Goal: Task Accomplishment & Management: Complete application form

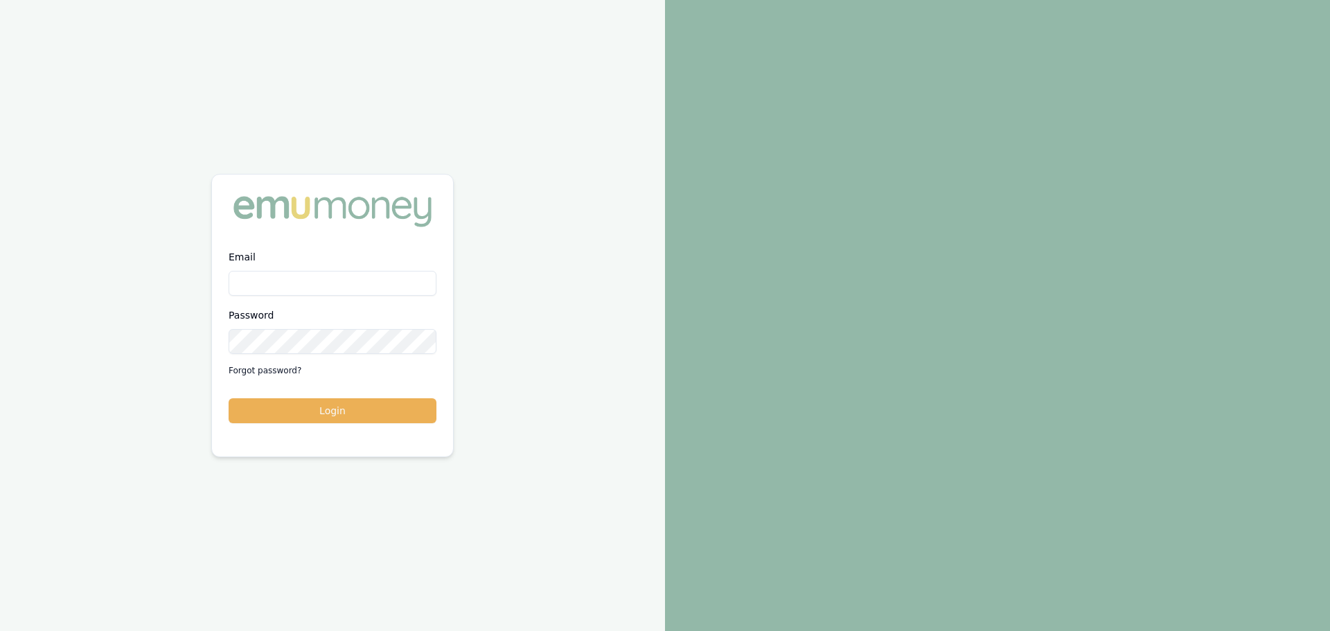
click at [291, 283] on input "Email" at bounding box center [333, 283] width 208 height 25
type input "brad.hearns@emumoney.com.au"
click at [229, 398] on button "Login" at bounding box center [333, 410] width 208 height 25
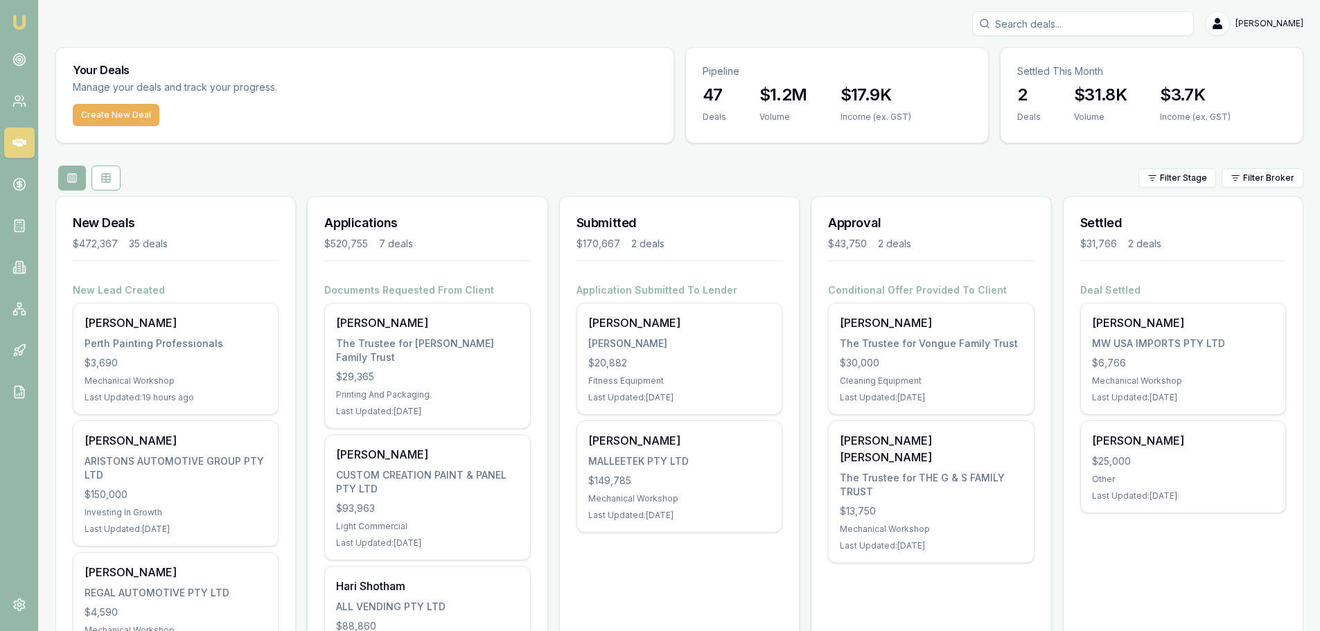
click at [375, 168] on div "Filter Stage Filter Broker" at bounding box center [679, 178] width 1248 height 25
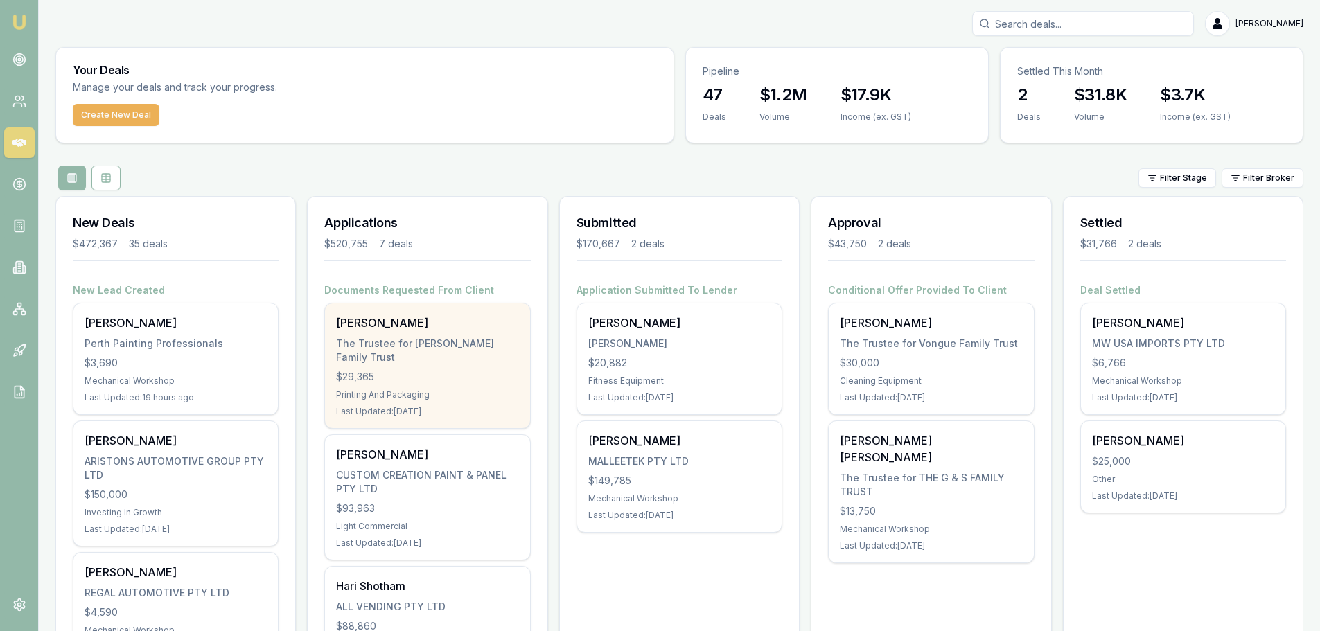
click at [403, 332] on div "Rohan Thomas The Trustee for Thomas Family Trust $29,365 Printing And Packaging…" at bounding box center [427, 365] width 204 height 125
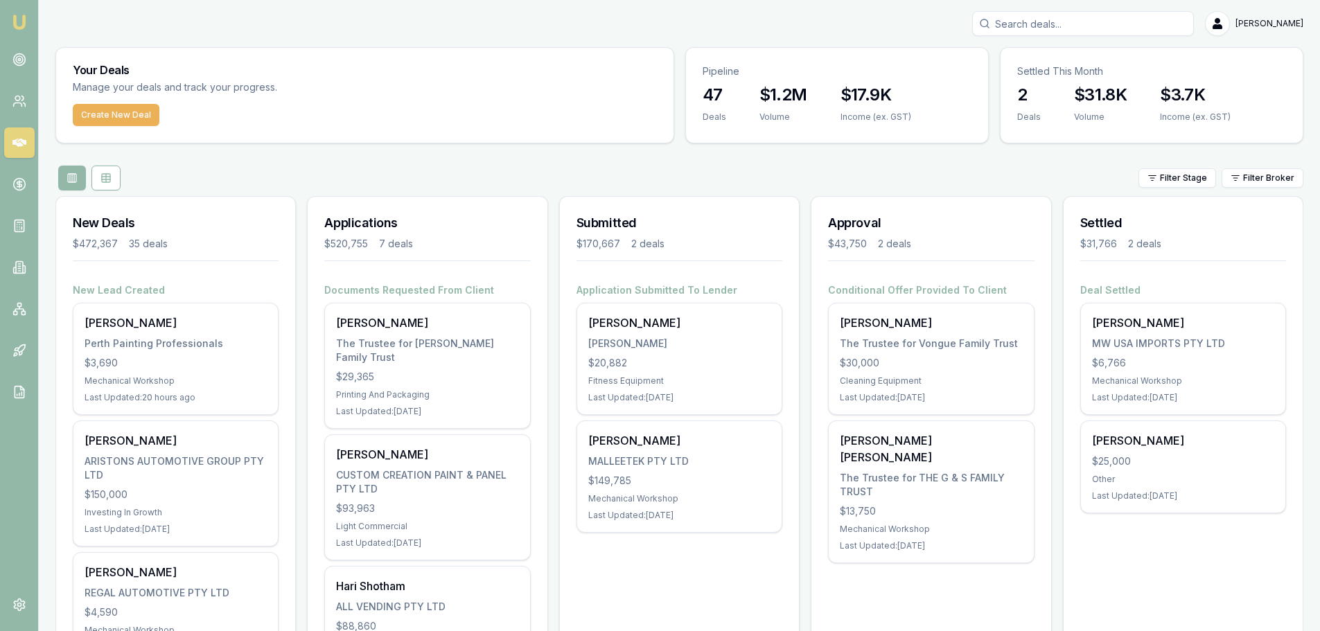
drag, startPoint x: 450, startPoint y: 179, endPoint x: 501, endPoint y: 288, distance: 120.9
click at [450, 179] on div "Filter Stage Filter Broker" at bounding box center [679, 178] width 1248 height 25
click at [321, 176] on div "Filter Stage Filter Broker" at bounding box center [679, 178] width 1248 height 25
click at [409, 169] on div "Filter Stage Filter Broker" at bounding box center [679, 178] width 1248 height 25
click at [372, 172] on div "Filter Stage Filter Broker" at bounding box center [679, 178] width 1248 height 25
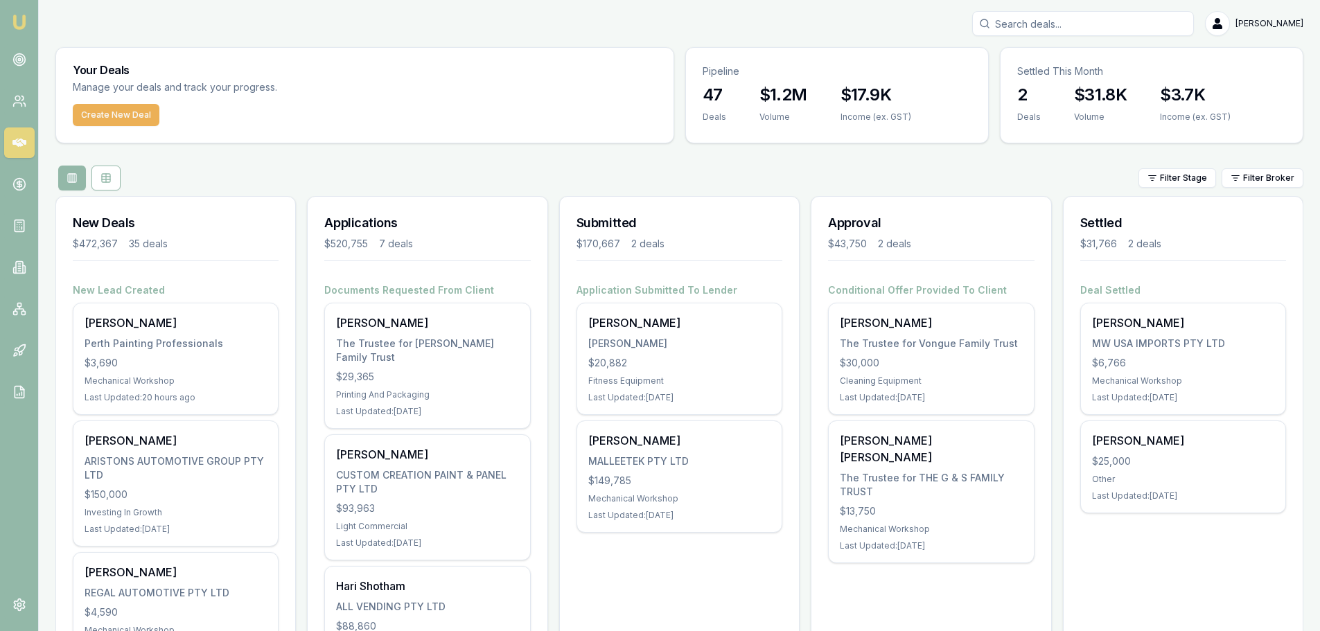
click at [488, 178] on div "Filter Stage Filter Broker" at bounding box center [679, 178] width 1248 height 25
click at [94, 109] on button "Create New Deal" at bounding box center [116, 115] width 87 height 22
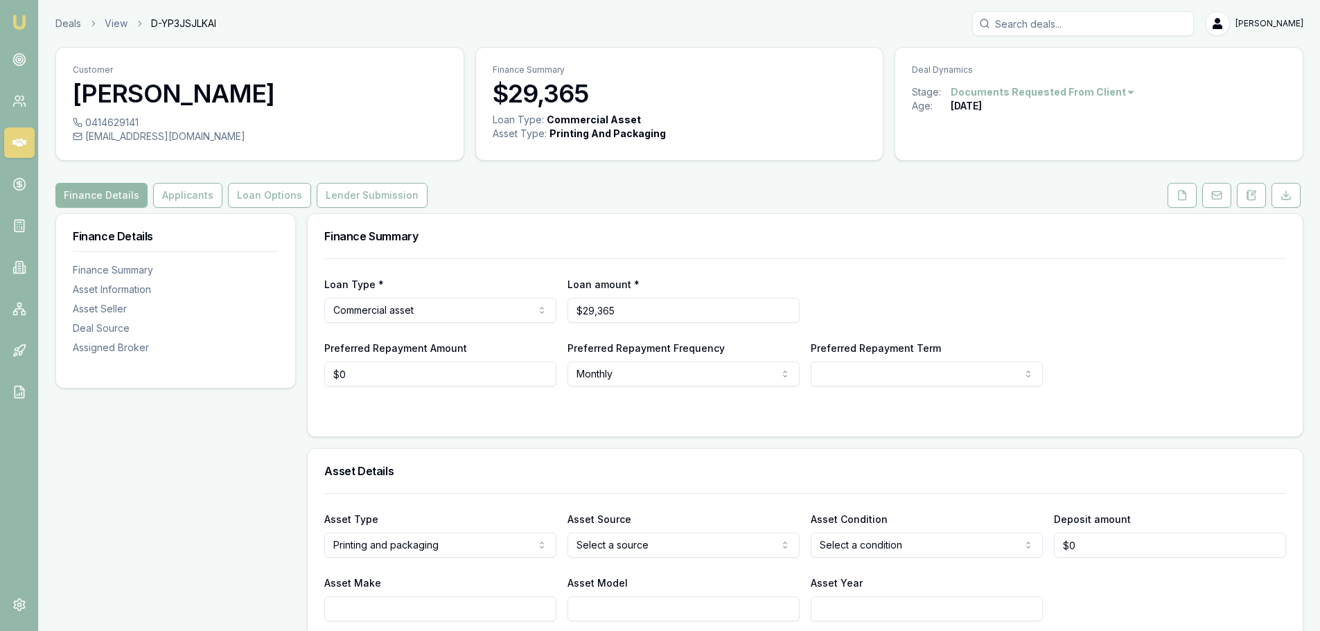
click at [195, 186] on button "Applicants" at bounding box center [187, 195] width 69 height 25
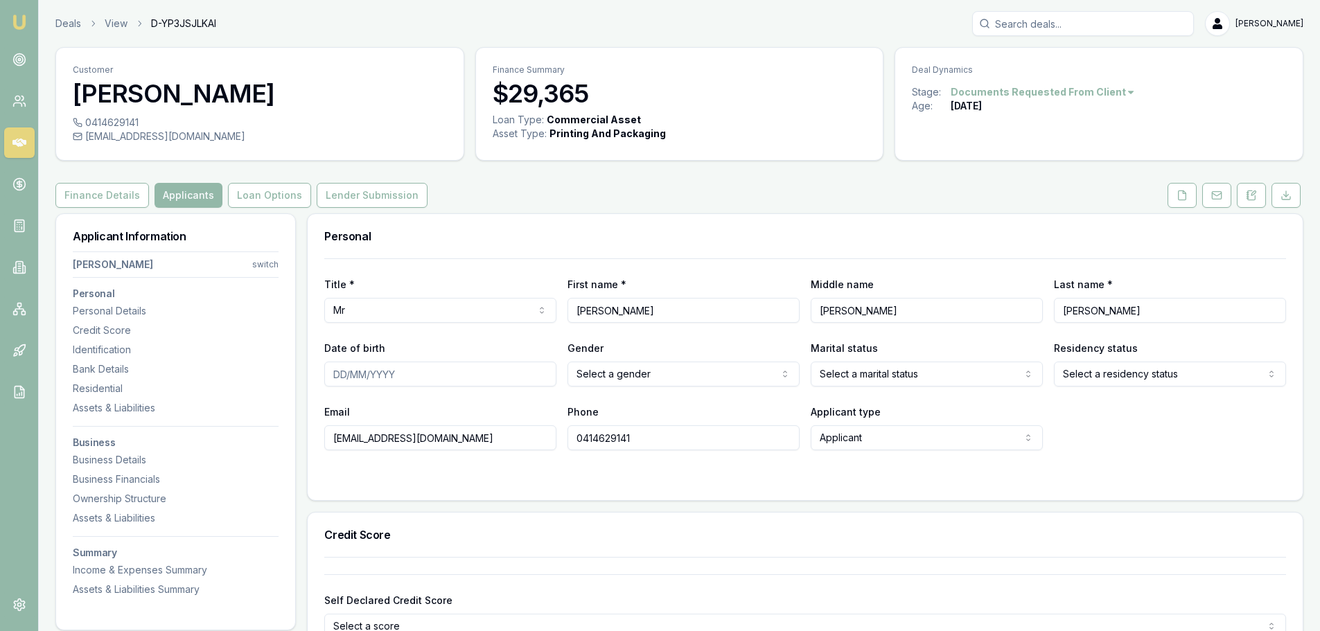
click at [610, 206] on div "Finance Details Applicants Loan Options Lender Submission" at bounding box center [679, 195] width 1248 height 25
click at [283, 199] on button "Loan Options" at bounding box center [269, 195] width 83 height 25
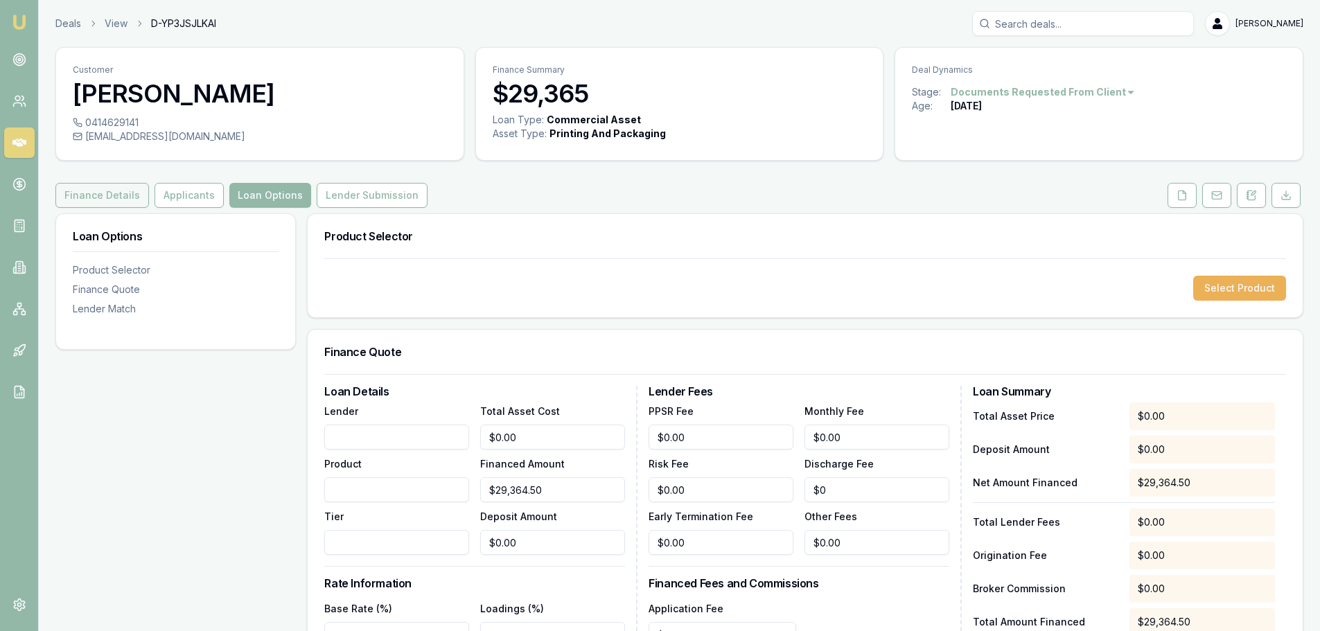
click at [105, 190] on button "Finance Details" at bounding box center [102, 195] width 94 height 25
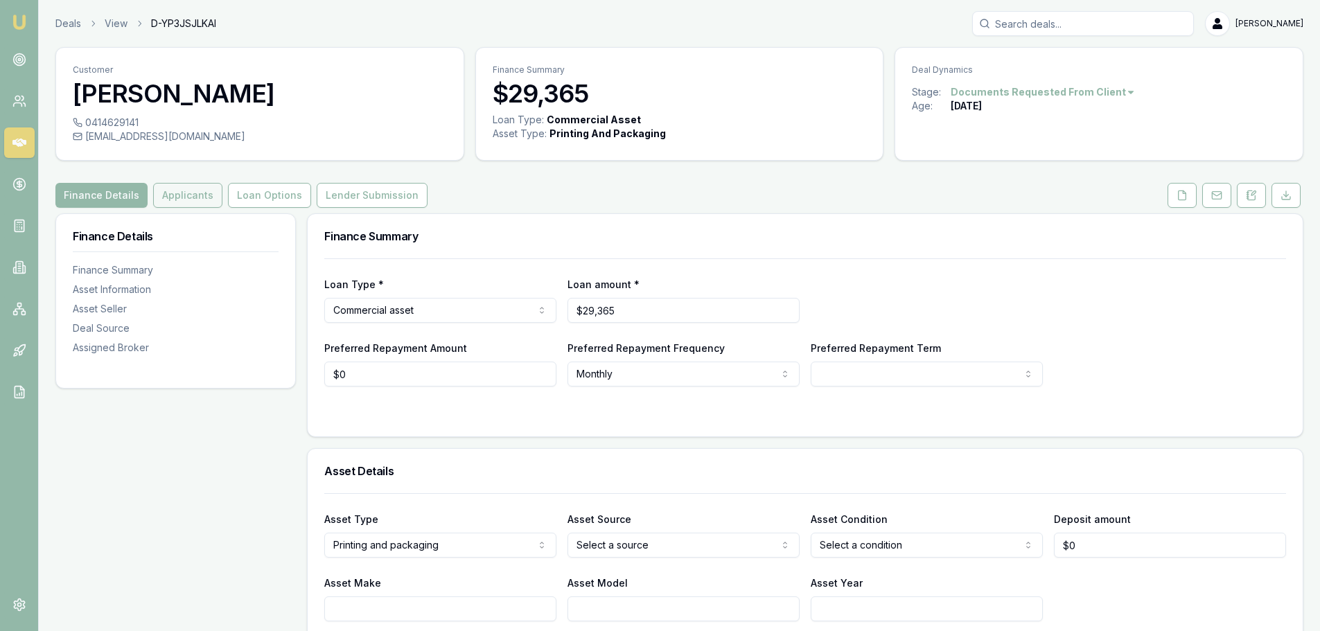
click at [190, 200] on button "Applicants" at bounding box center [187, 195] width 69 height 25
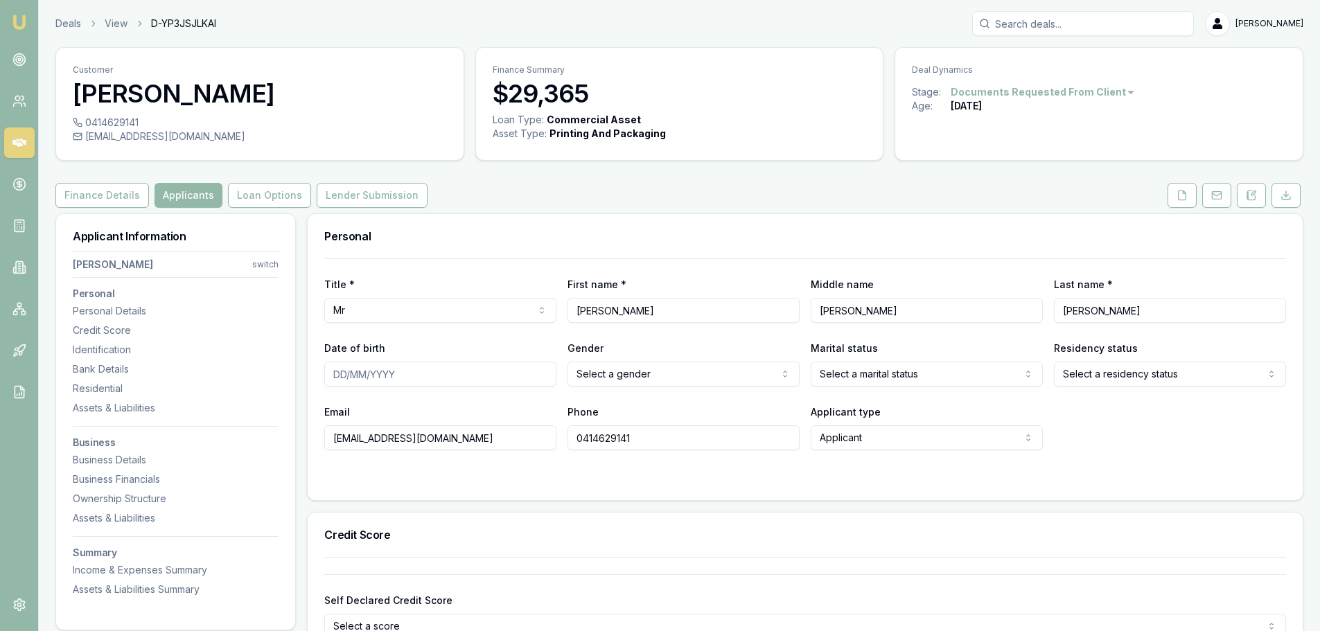
click at [450, 368] on input "Date of birth" at bounding box center [440, 374] width 232 height 25
type input "28/06/1984"
click at [543, 487] on div "Title * Mr Mr Mrs Miss Ms Dr Prof First name * Rohan Middle name Dennis Last na…" at bounding box center [805, 379] width 995 height 242
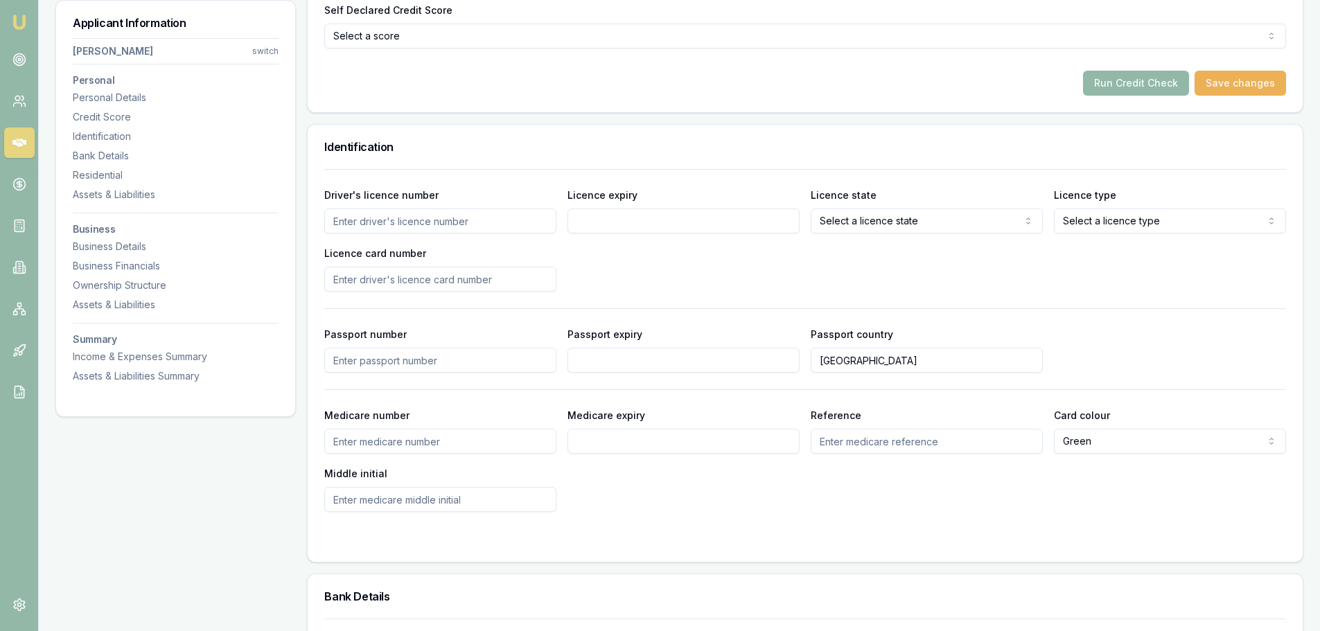
scroll to position [623, 0]
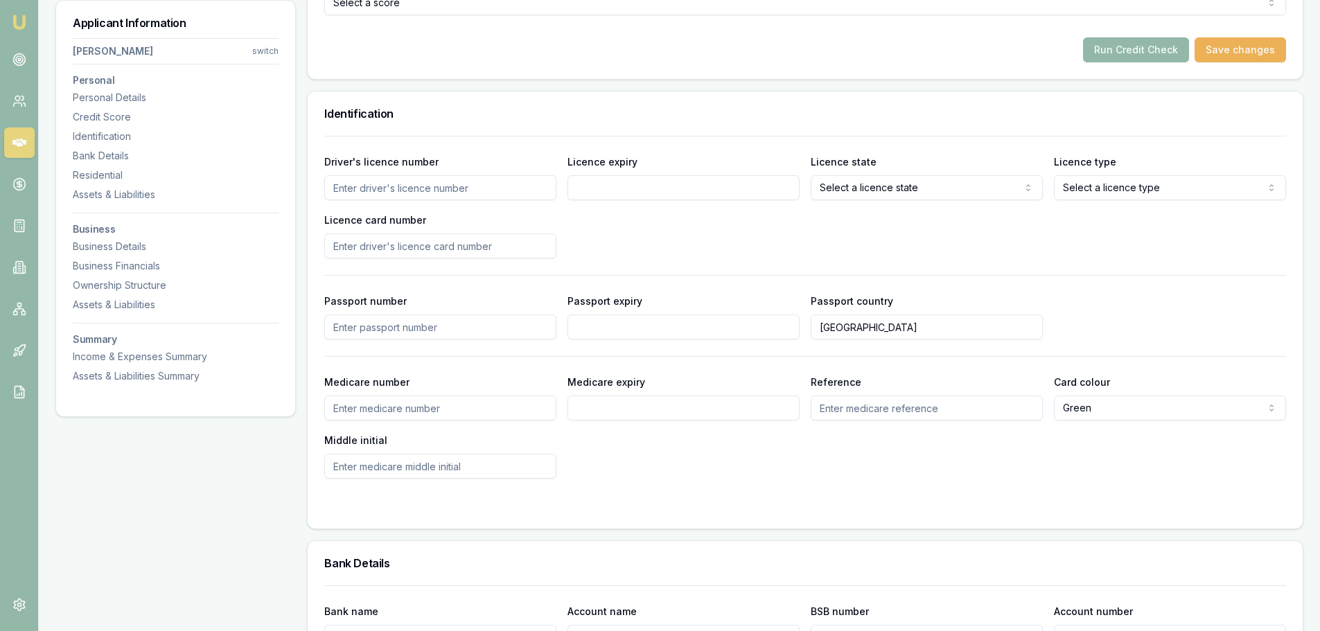
click at [420, 185] on input "Driver's licence number" at bounding box center [440, 187] width 232 height 25
type input "2099190"
type input "28/06/2029"
select select "ACT"
select select "OPEN_LICENCE"
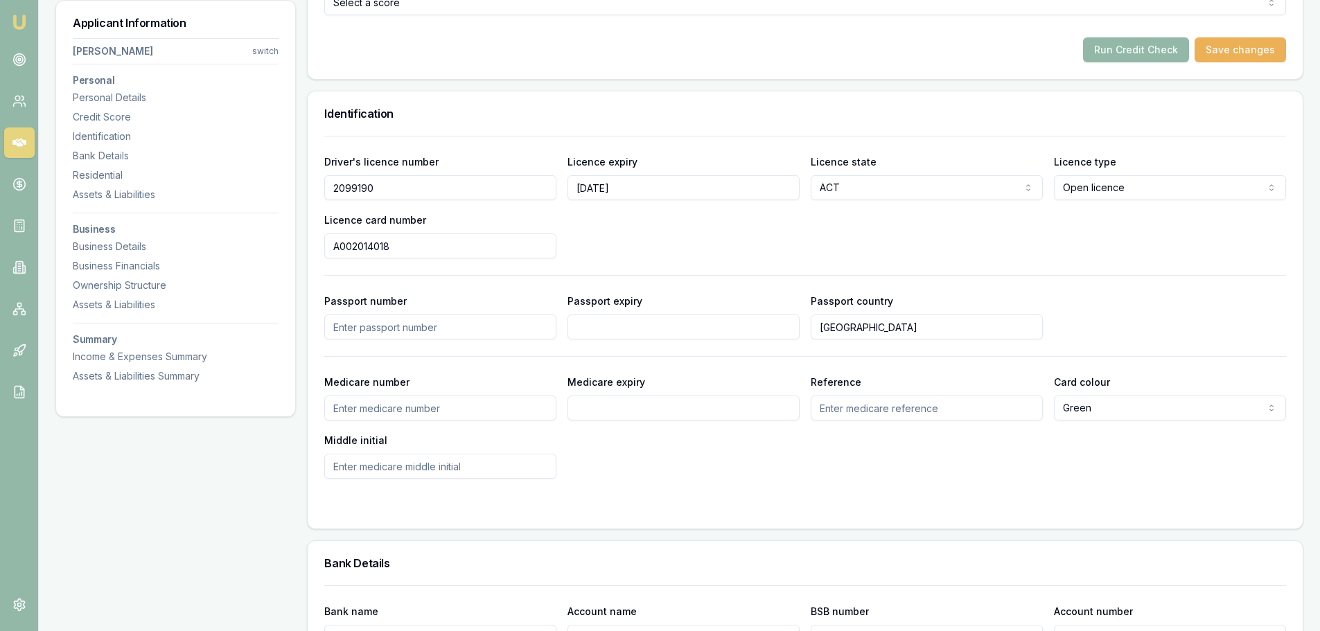
type input "A002014018"
click at [587, 232] on div "Driver's licence number 2099190 Licence expiry 28/06/2029 Licence state ACT NSW…" at bounding box center [804, 205] width 961 height 105
click at [403, 416] on input "Medicare number" at bounding box center [440, 408] width 232 height 25
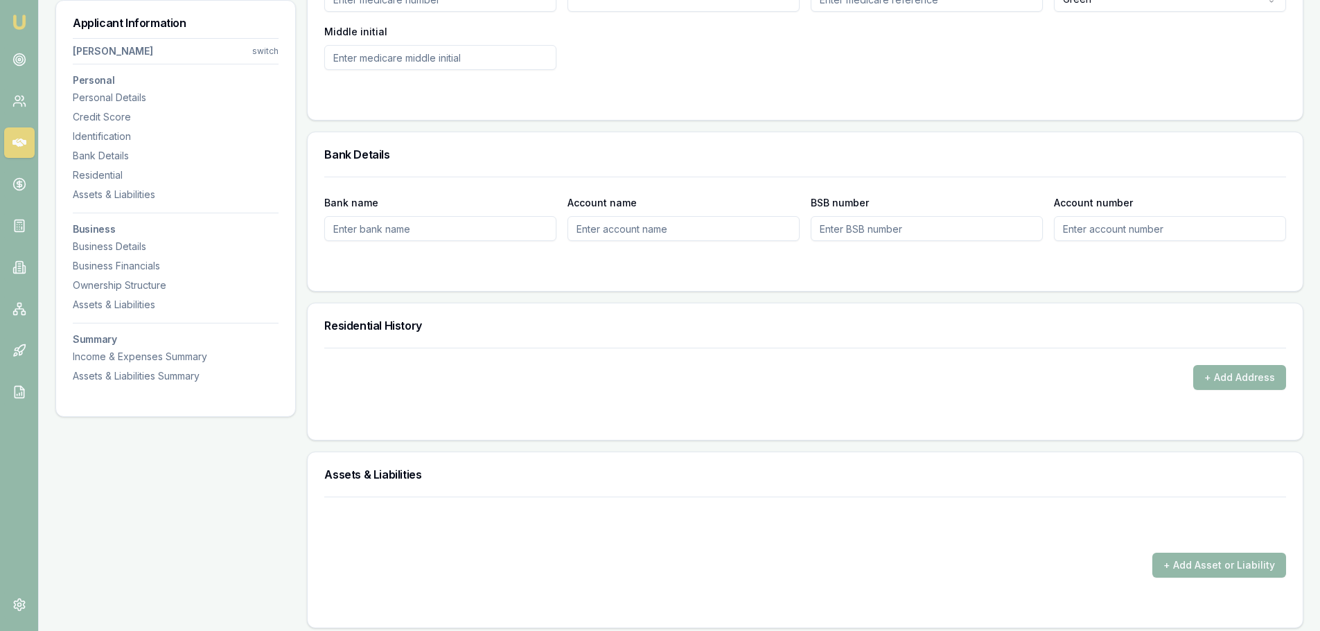
scroll to position [1039, 0]
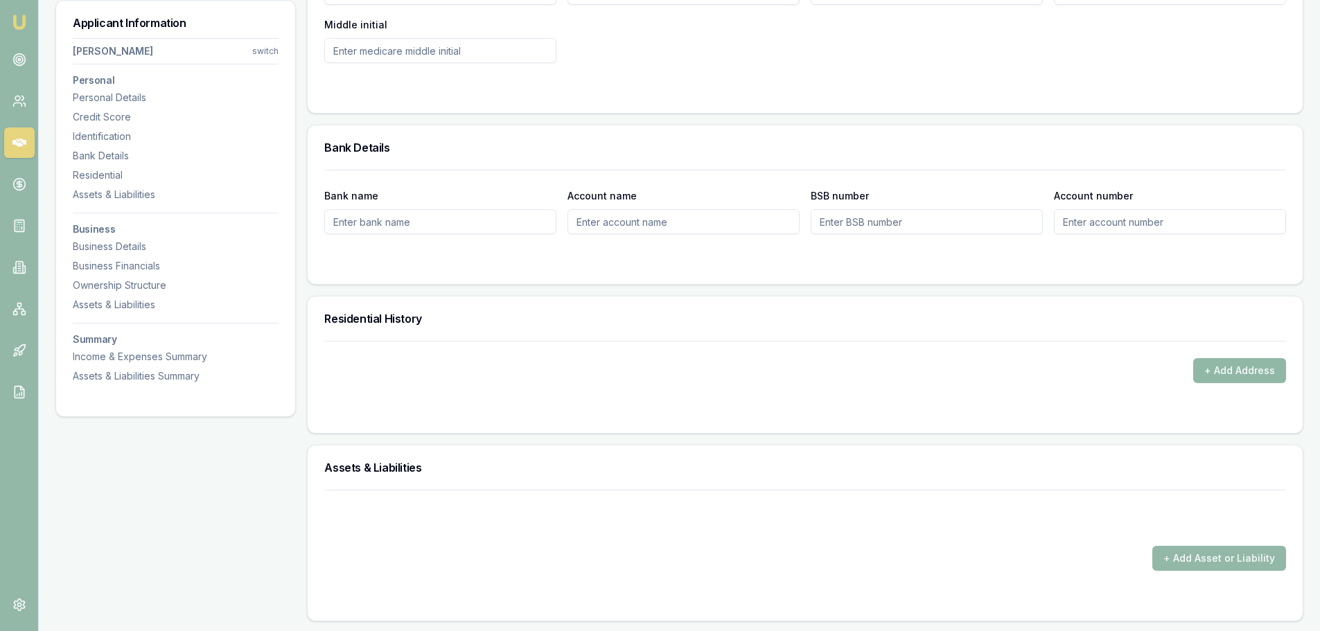
click at [1225, 359] on button "+ Add Address" at bounding box center [1239, 370] width 93 height 25
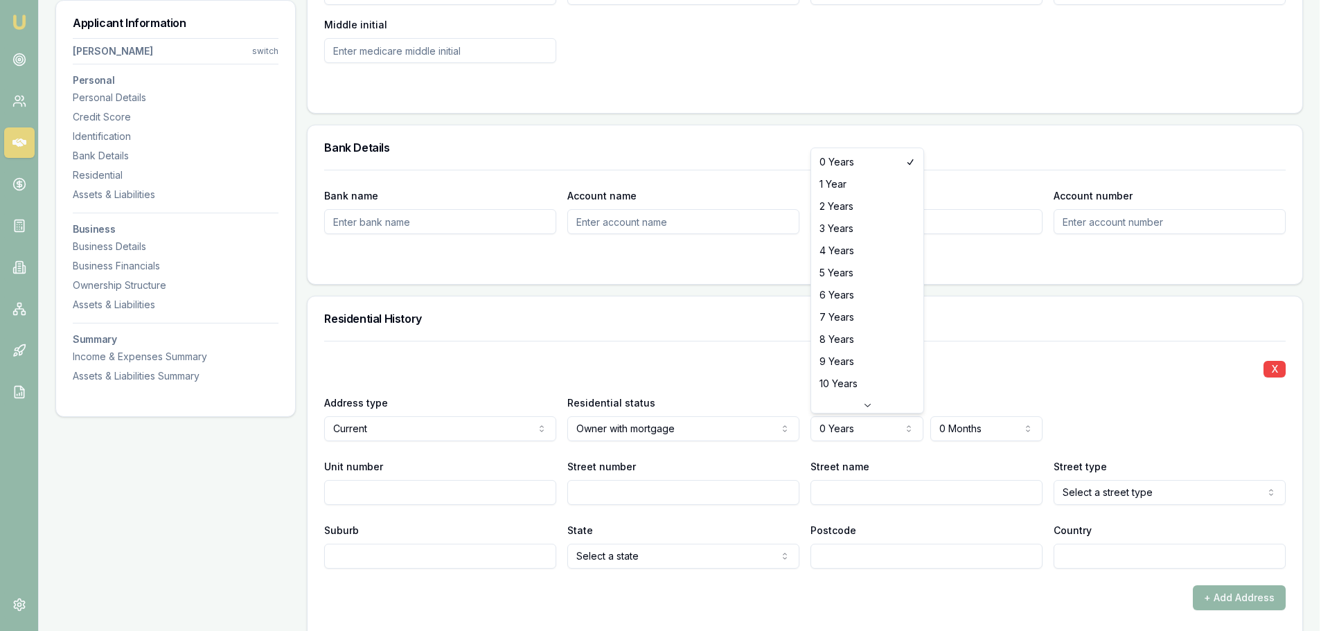
select select "5"
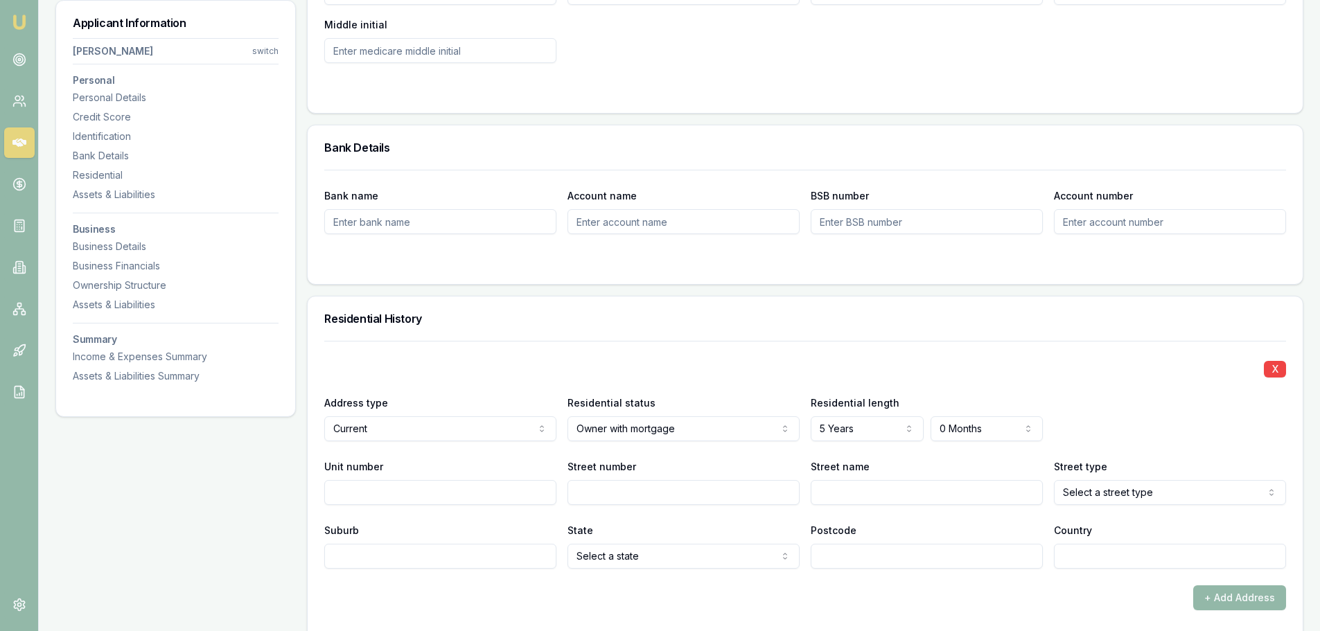
click at [623, 481] on input "Street number" at bounding box center [683, 492] width 232 height 25
type input "5"
type input "David Fleay"
select select "Street"
type input "Wright"
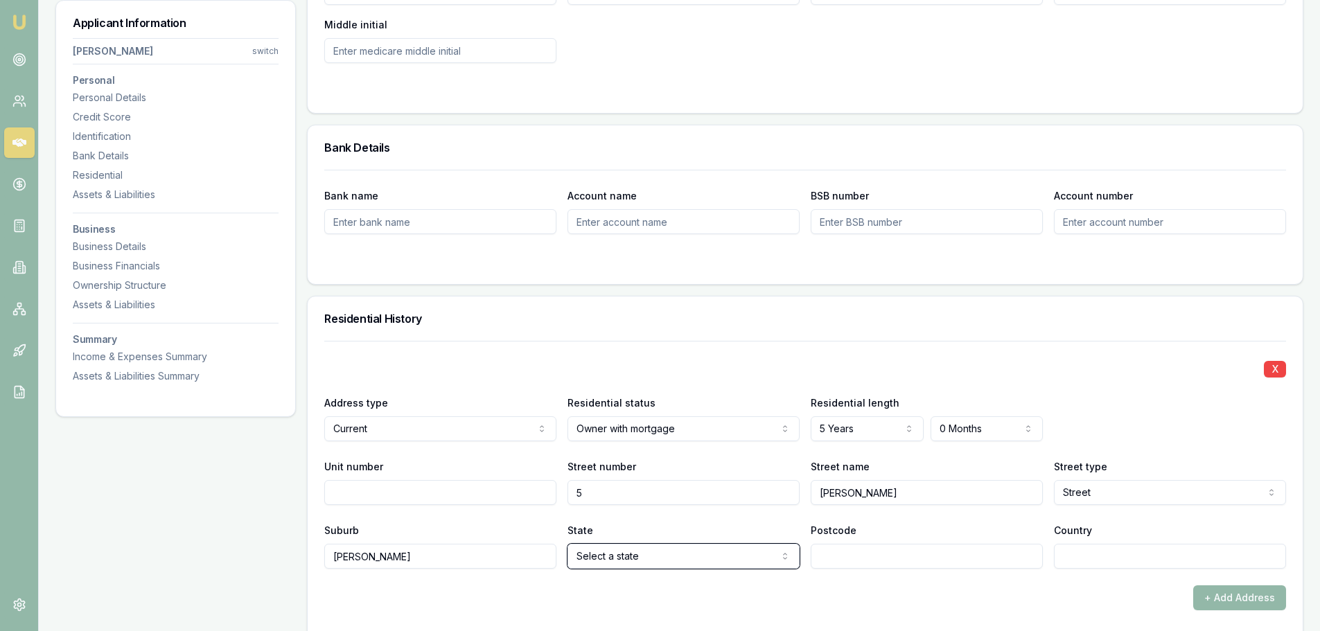
select select "ACT"
type input "2611"
type input "Aust"
click at [663, 456] on div "X Address type Current Current Previous Residential status Owner with mortgage …" at bounding box center [804, 455] width 961 height 228
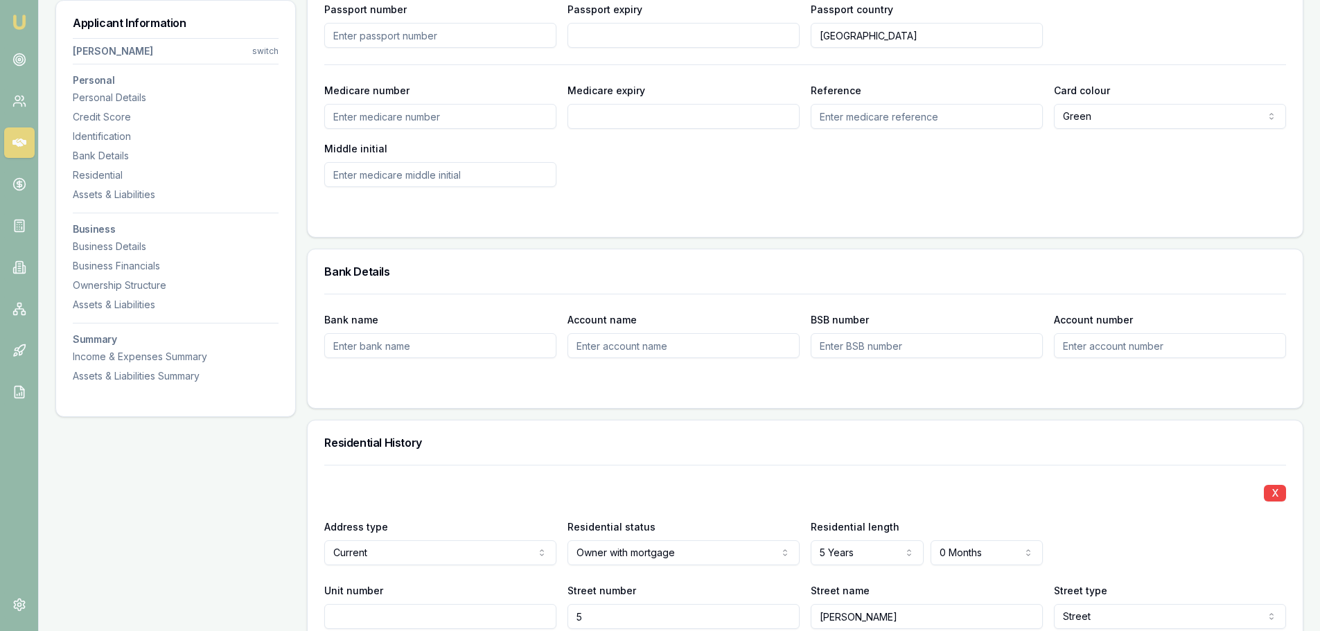
scroll to position [831, 0]
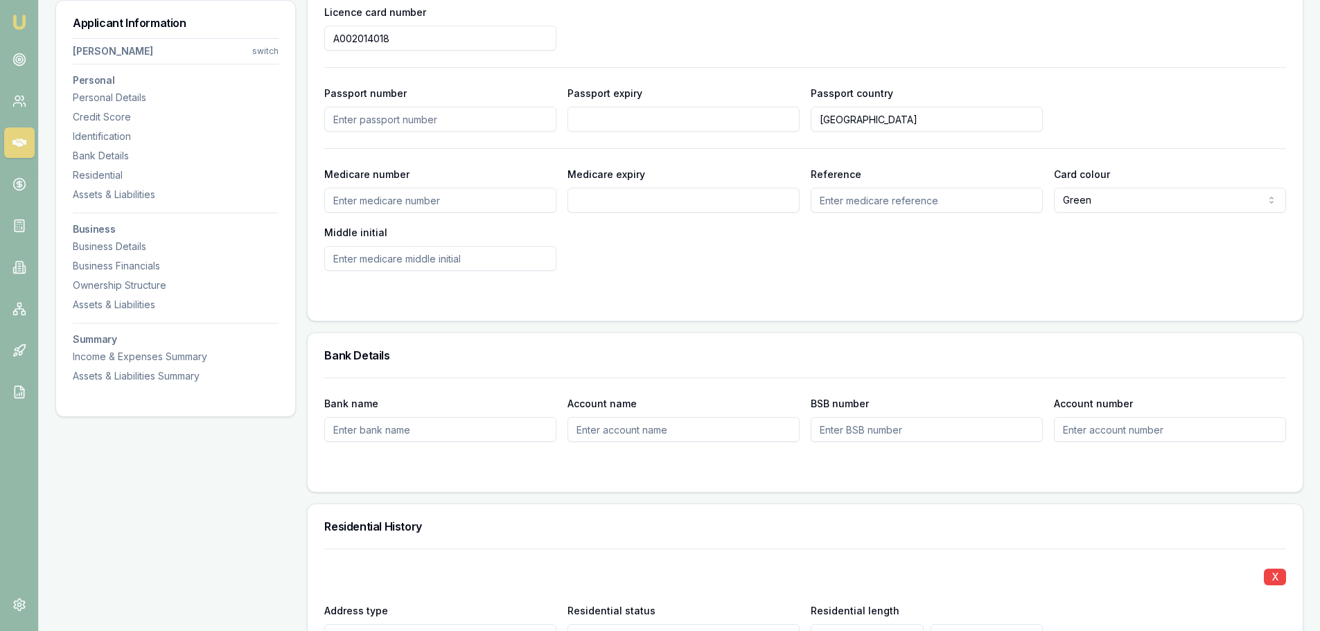
click at [399, 199] on input "Medicare number" at bounding box center [440, 200] width 232 height 25
type input "2684880864"
type input "04/2029"
type input "1"
click at [437, 257] on input "Middle initial" at bounding box center [440, 258] width 232 height 25
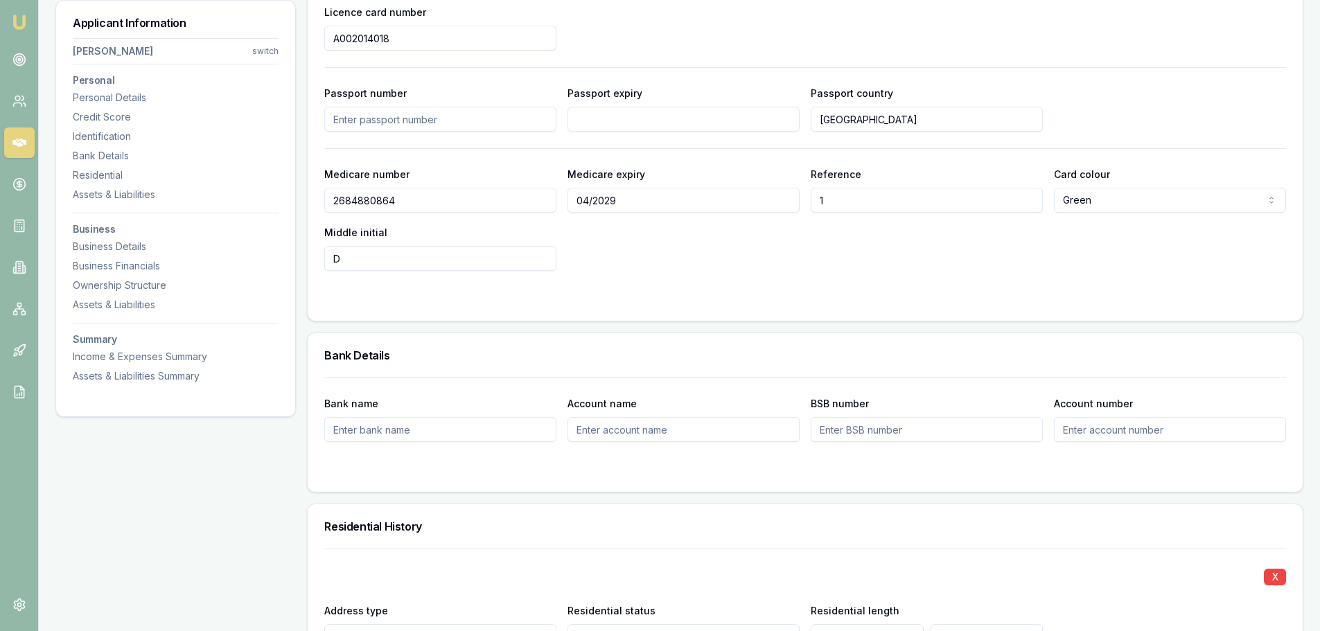
type input "D"
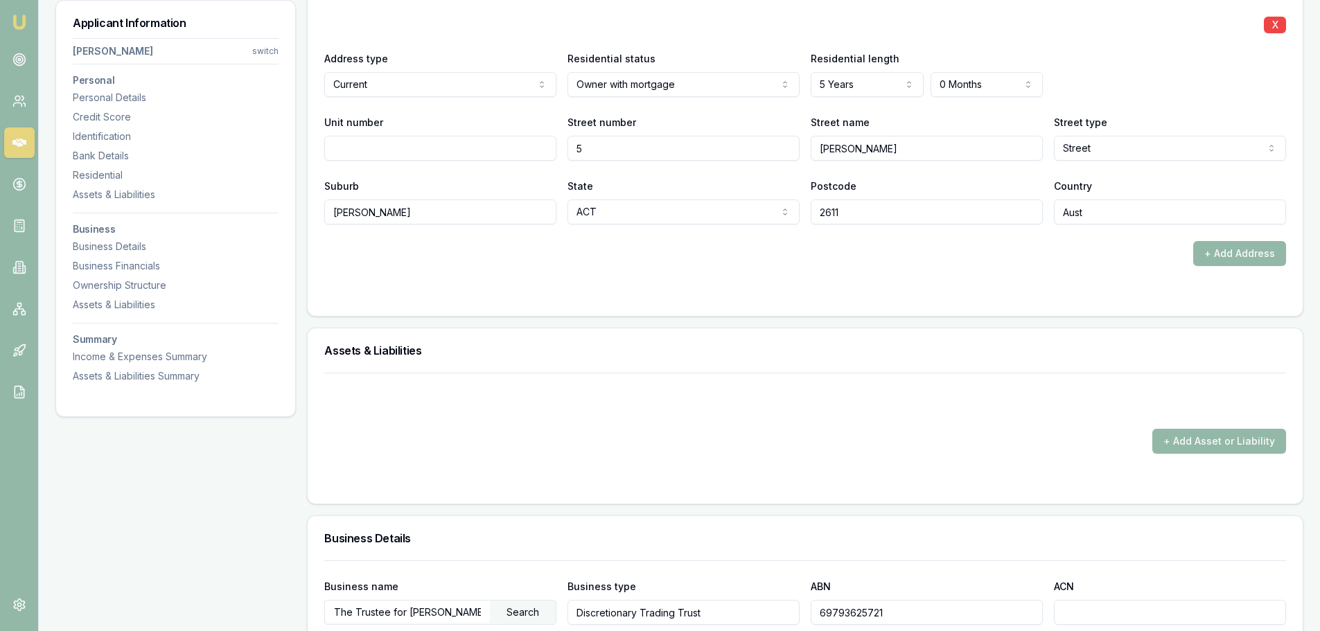
click at [730, 257] on div "+ Add Address" at bounding box center [804, 253] width 961 height 25
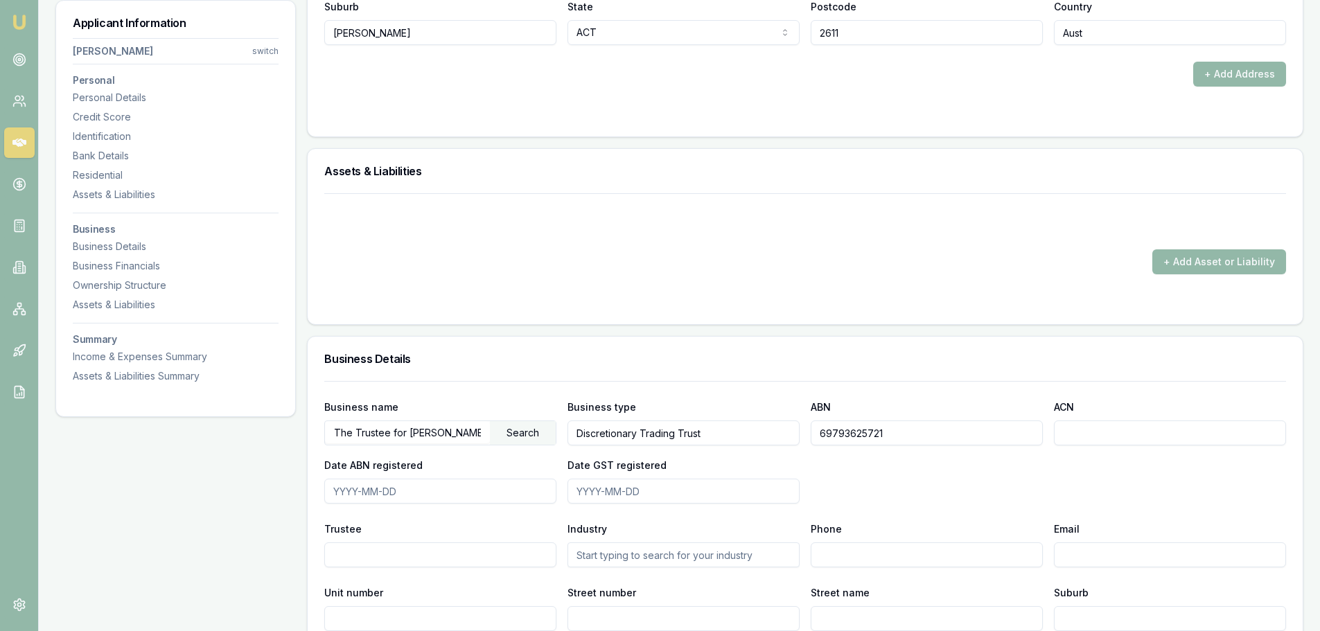
scroll to position [1591, 0]
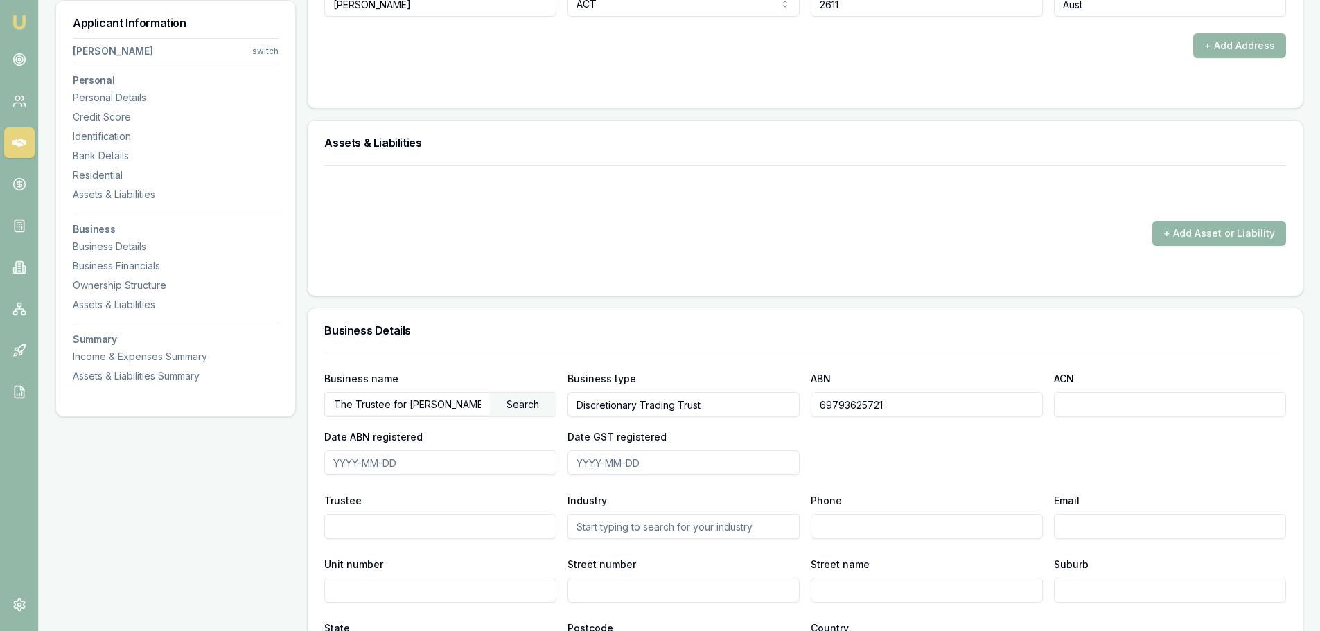
click at [1111, 405] on input "ACN" at bounding box center [1170, 404] width 232 height 25
paste input "648 999 455"
type input "648 999 455"
click at [447, 499] on div "Trustee" at bounding box center [440, 515] width 232 height 47
click at [422, 470] on input "Date ABN registered" at bounding box center [440, 462] width 232 height 25
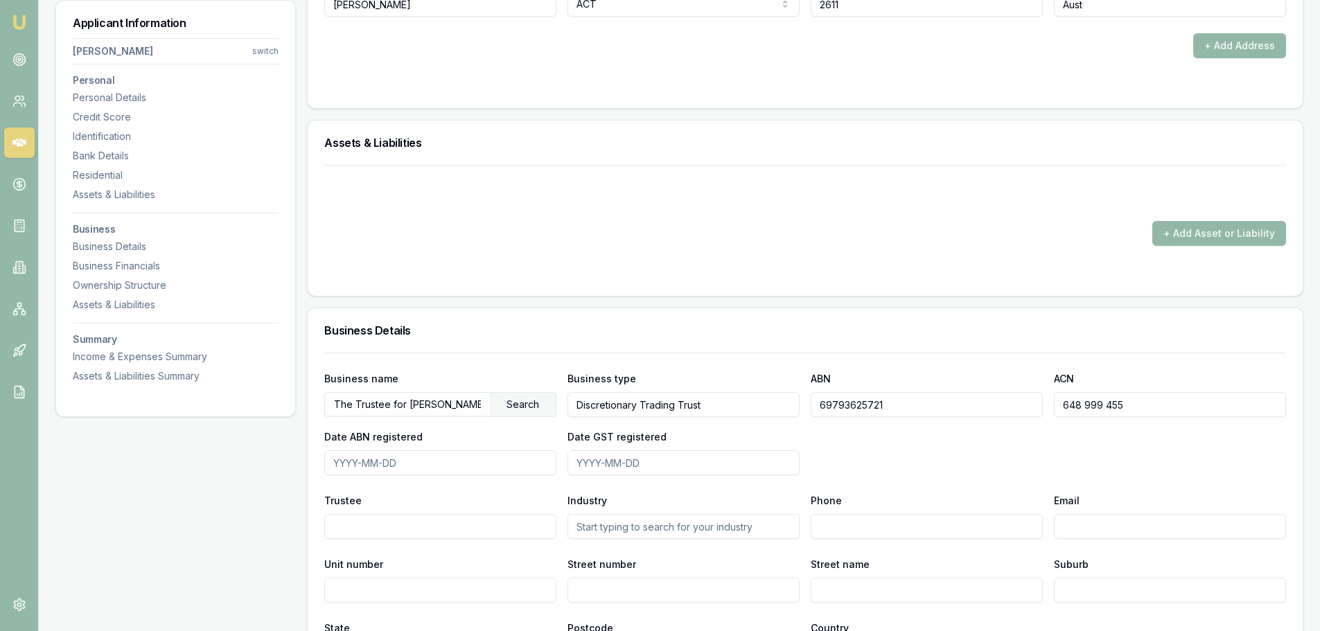
click at [423, 461] on input "Date ABN registered" at bounding box center [440, 462] width 232 height 25
type input "2016-06-15"
drag, startPoint x: 423, startPoint y: 461, endPoint x: 310, endPoint y: 476, distance: 113.8
click at [310, 476] on div "Business name The Trustee for Thomas Family Trust Search Business type Discreti…" at bounding box center [805, 575] width 995 height 444
click at [668, 463] on input "Date GST registered" at bounding box center [683, 462] width 232 height 25
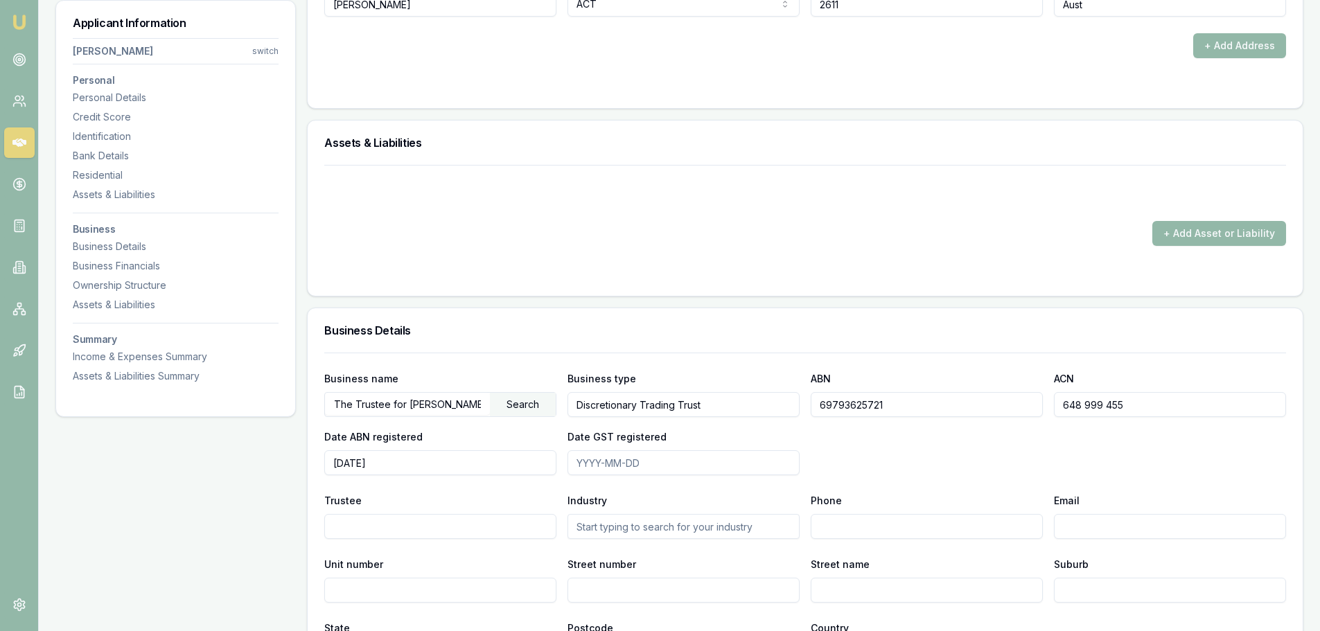
paste input "2016-06-15"
type input "2016-06-15"
drag, startPoint x: 422, startPoint y: 465, endPoint x: 320, endPoint y: 472, distance: 102.1
click at [320, 472] on div "Business name The Trustee for Thomas Family Trust Search Business type Discreti…" at bounding box center [805, 575] width 995 height 444
type input "2015-05-27"
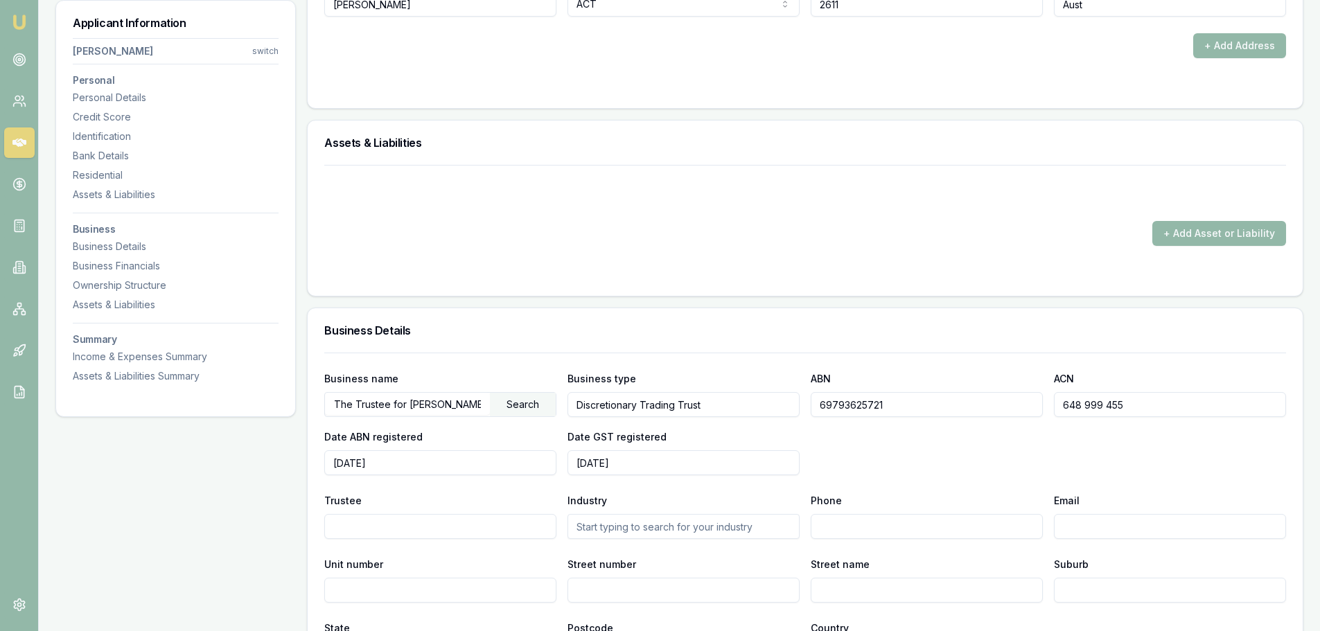
click at [883, 465] on div "Business name The Trustee for Thomas Family Trust Search Business type Discreti…" at bounding box center [804, 422] width 961 height 105
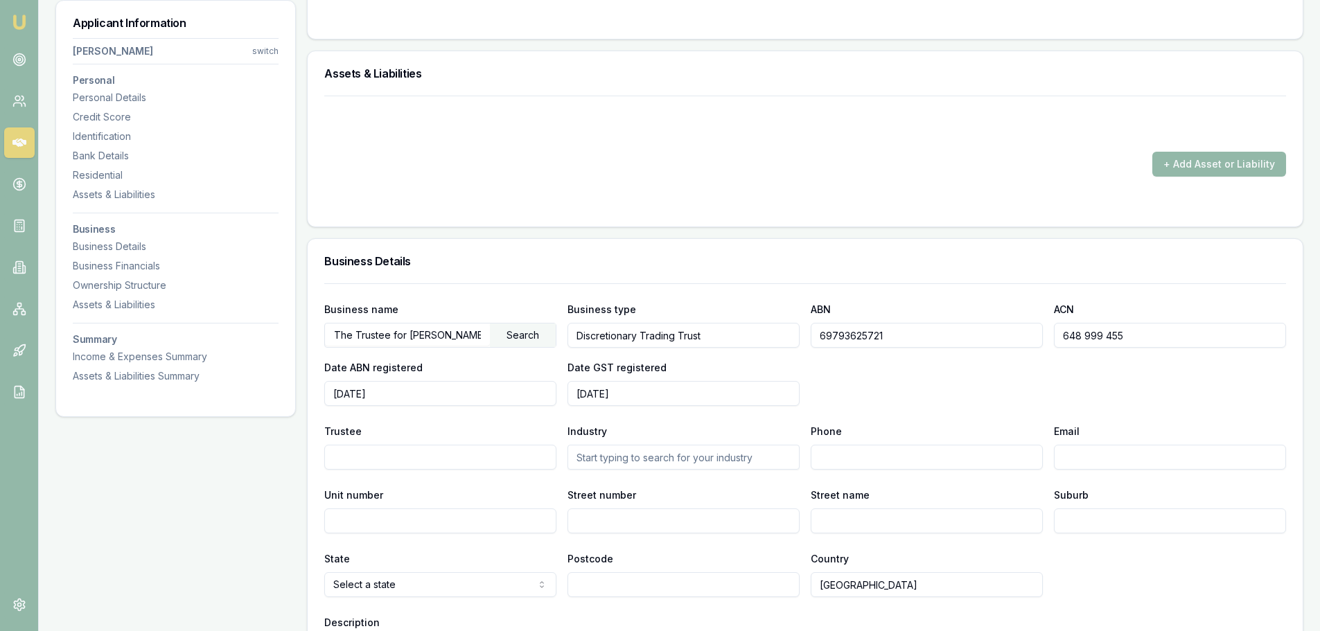
click at [398, 464] on input "Trustee" at bounding box center [440, 457] width 232 height 25
paste input "ROJO CUSTOMS PTY LTD"
drag, startPoint x: 337, startPoint y: 456, endPoint x: 312, endPoint y: 456, distance: 24.3
click at [312, 456] on div "Business name The Trustee for Thomas Family Trust Search Business type Discreti…" at bounding box center [805, 505] width 995 height 444
type input "ROJO CUSTOMS PTY LTD"
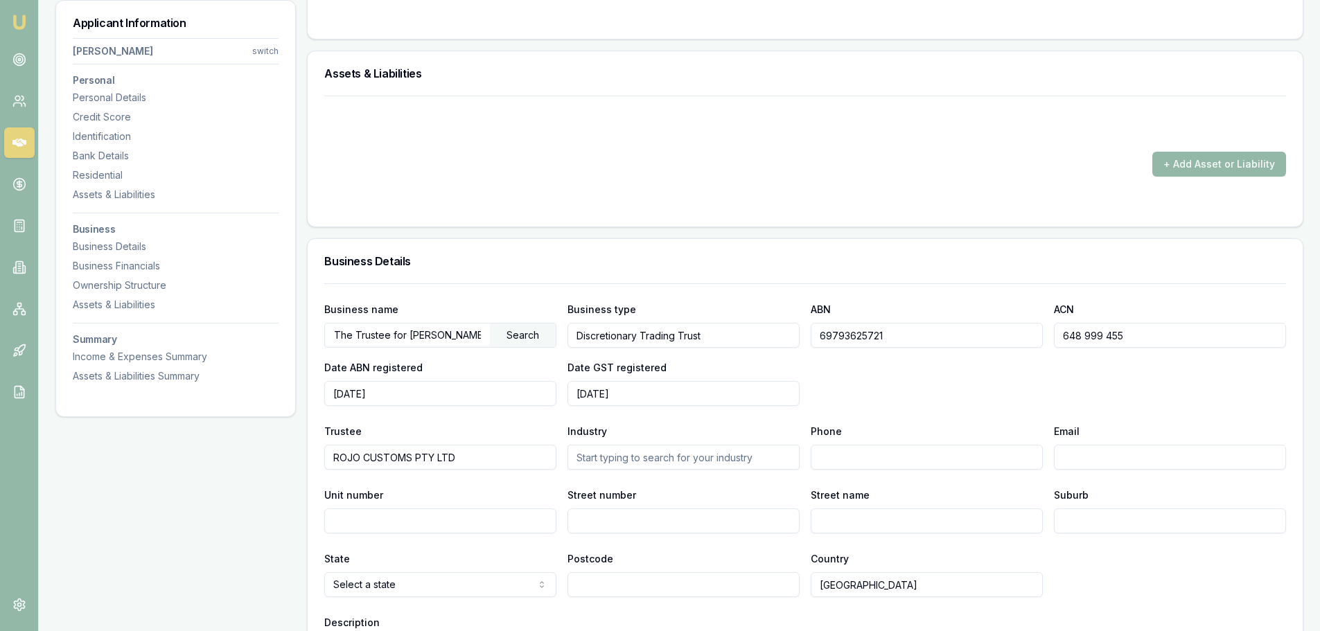
click at [388, 426] on div "Trustee ROJO CUSTOMS PTY LTD" at bounding box center [440, 446] width 232 height 47
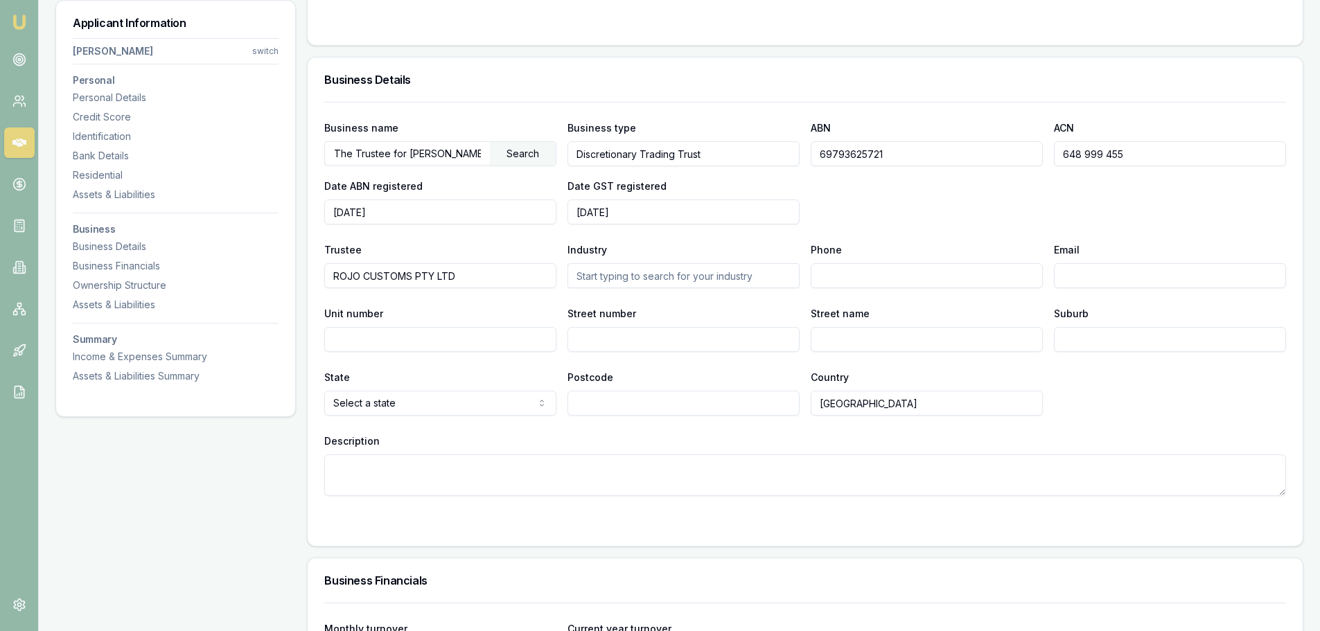
scroll to position [1937, 0]
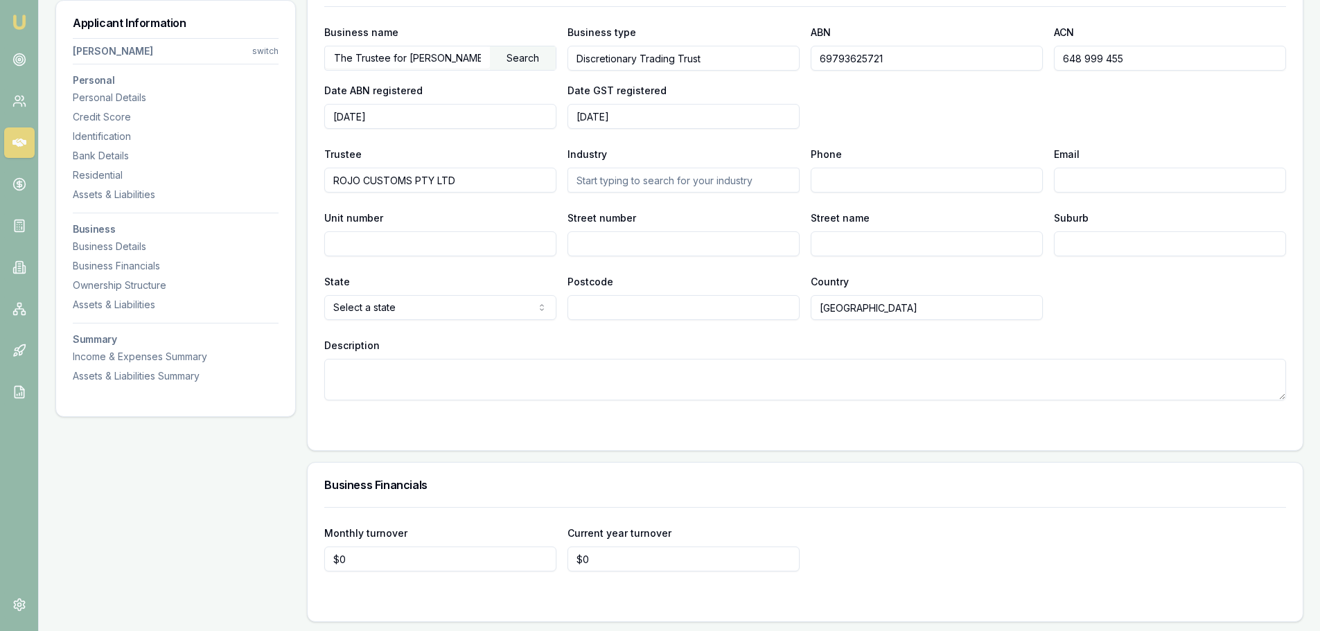
click at [400, 423] on div at bounding box center [804, 428] width 961 height 11
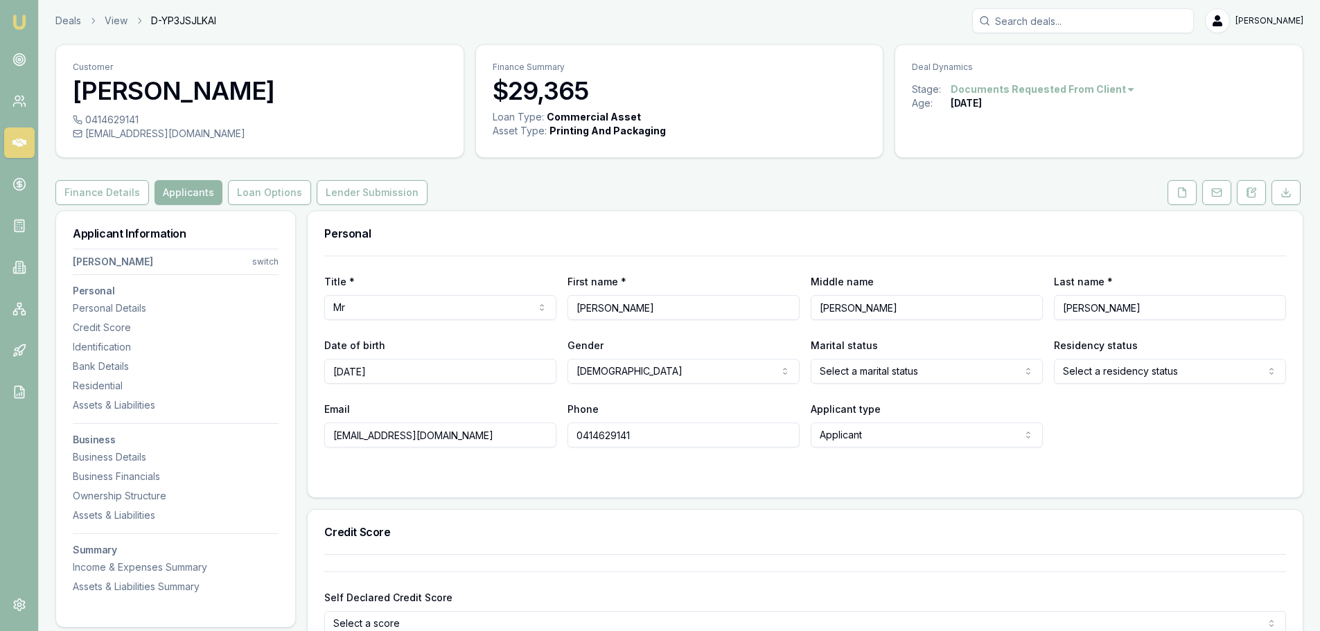
scroll to position [0, 0]
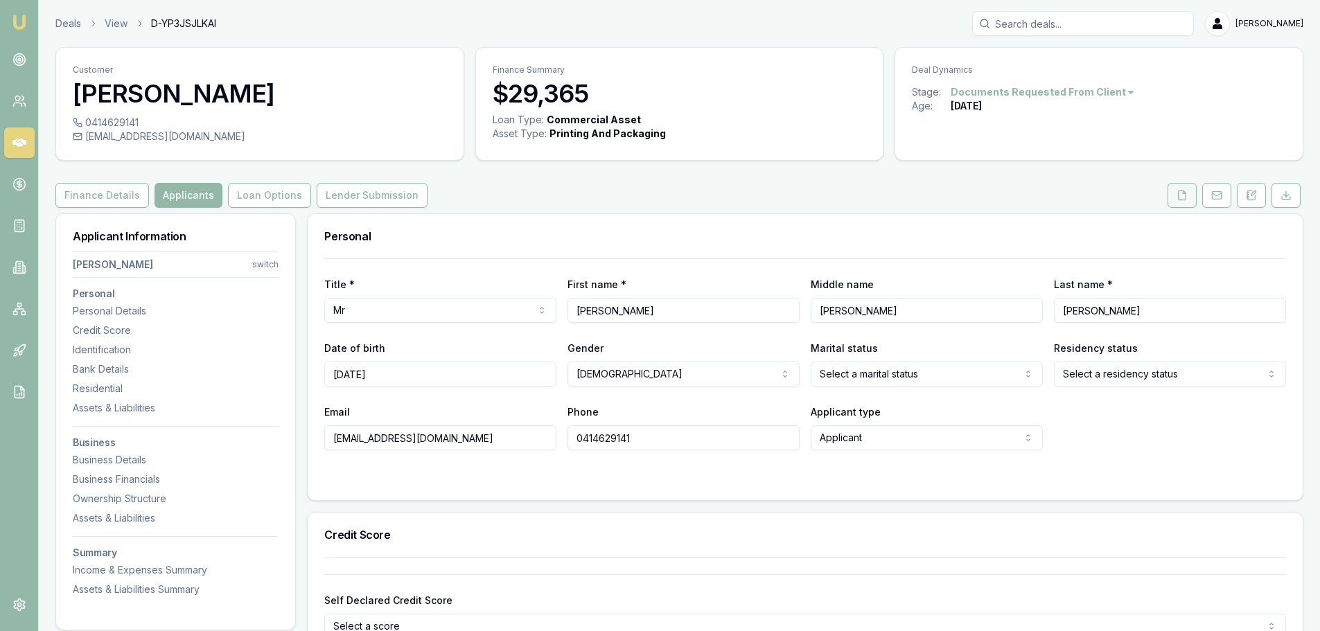
click at [1184, 193] on icon at bounding box center [1182, 194] width 8 height 9
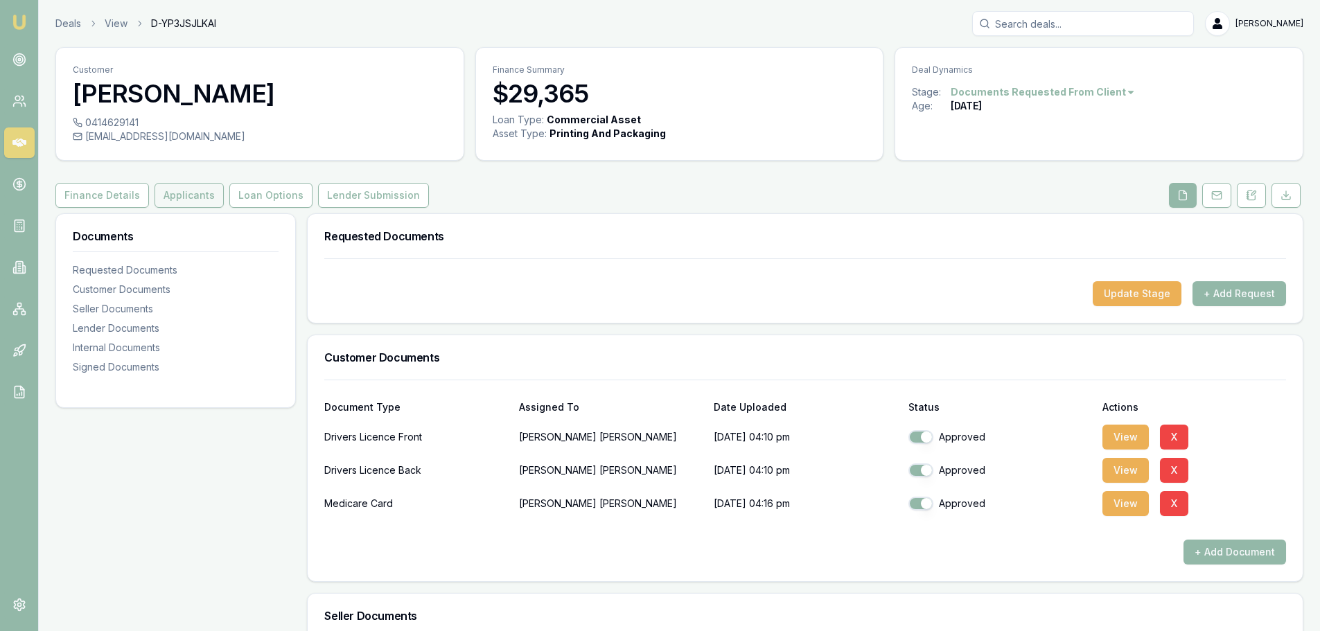
click at [180, 200] on button "Applicants" at bounding box center [188, 195] width 69 height 25
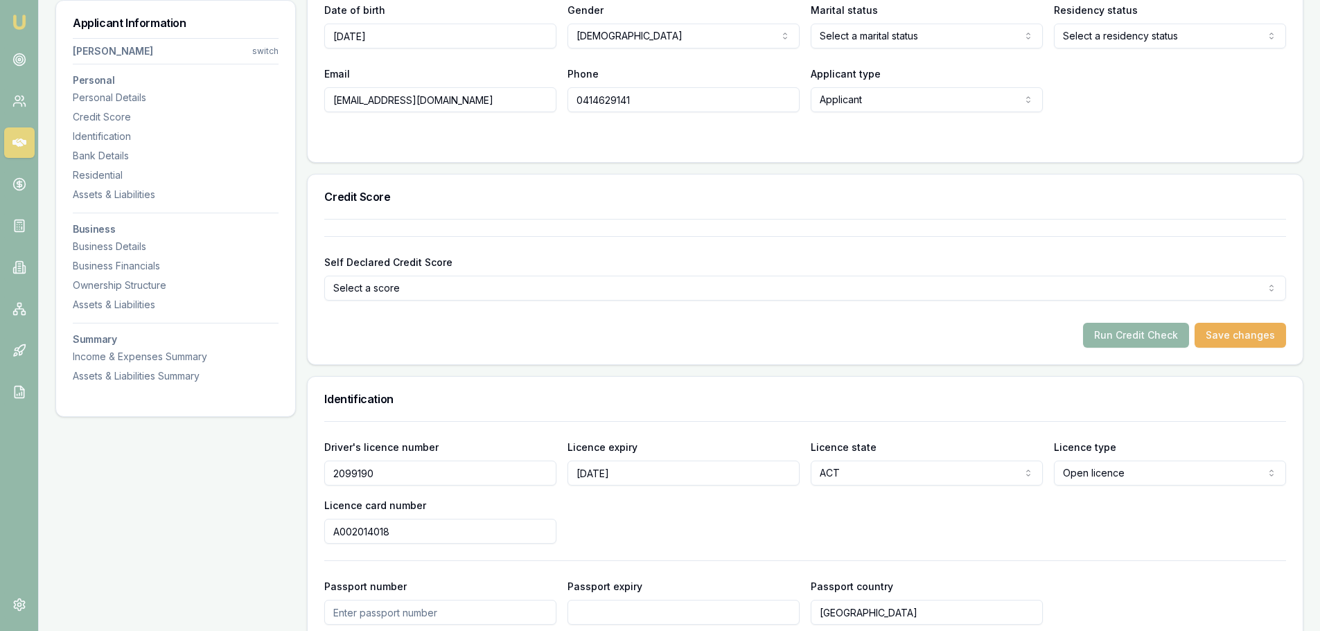
scroll to position [416, 0]
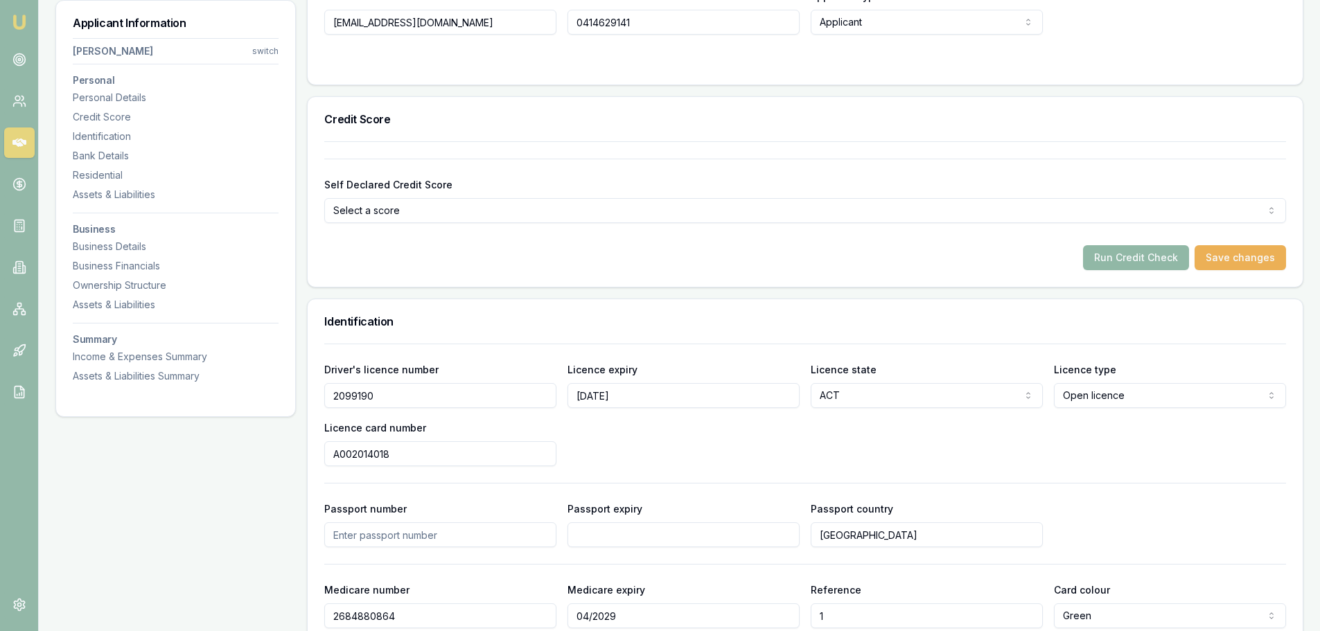
click at [1140, 254] on button "Run Credit Check" at bounding box center [1136, 257] width 106 height 25
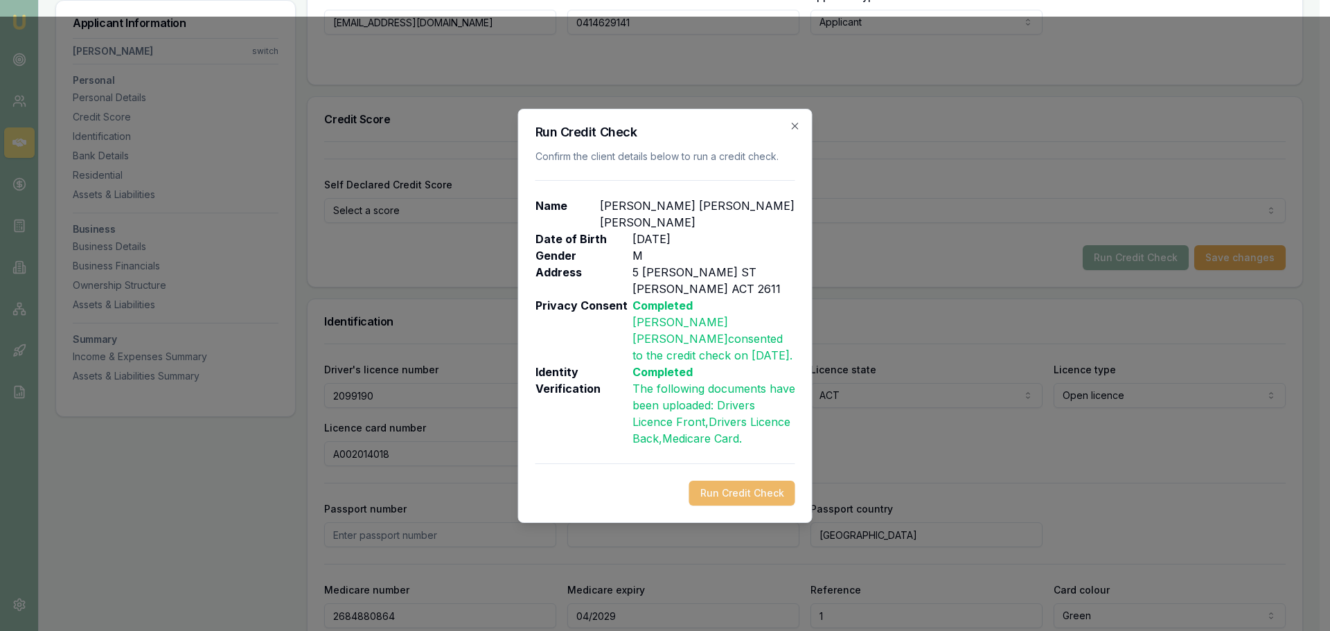
click at [747, 486] on button "Run Credit Check" at bounding box center [742, 493] width 106 height 25
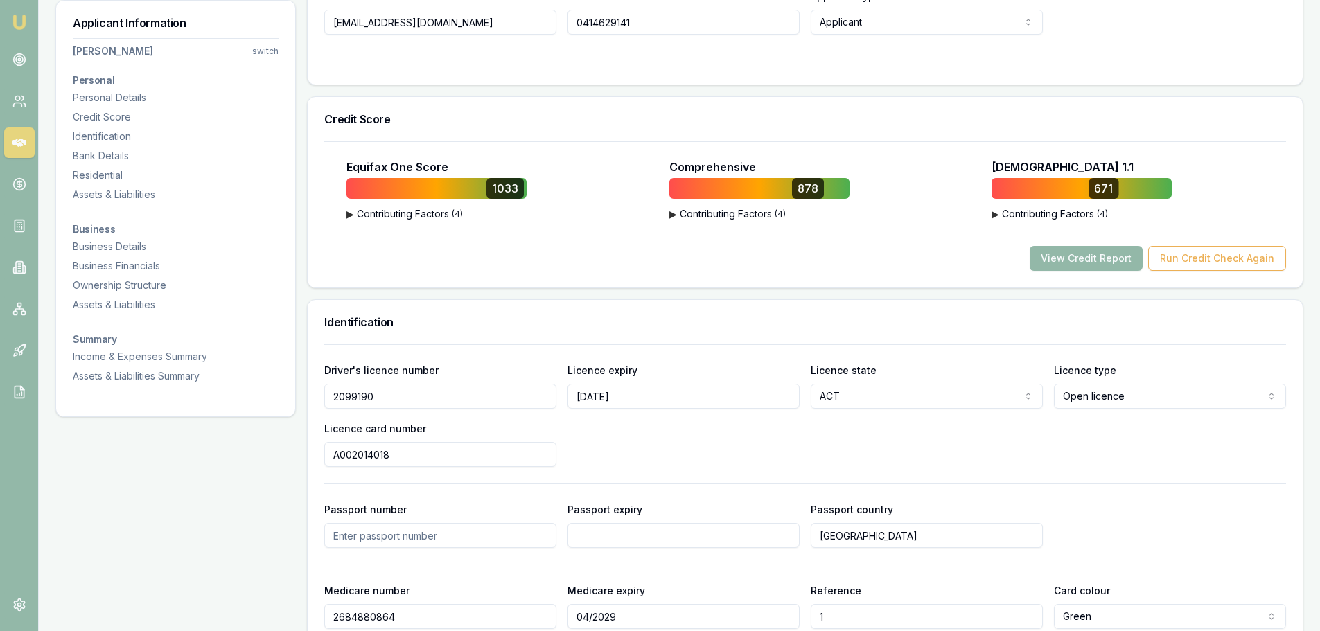
click at [586, 254] on div "View Credit Report Run Credit Check Again" at bounding box center [804, 258] width 961 height 25
click at [1097, 258] on button "View Credit Report" at bounding box center [1085, 258] width 113 height 25
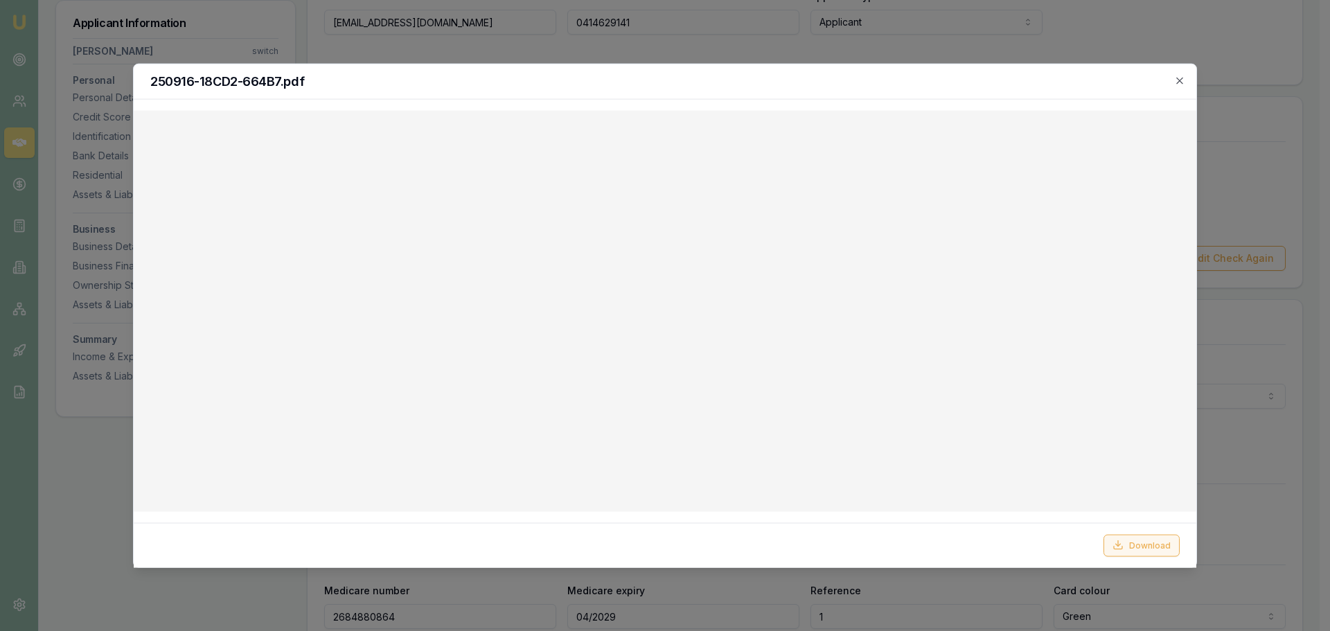
click at [1146, 540] on button "Download" at bounding box center [1141, 545] width 76 height 22
click at [1169, 48] on div at bounding box center [665, 315] width 1330 height 631
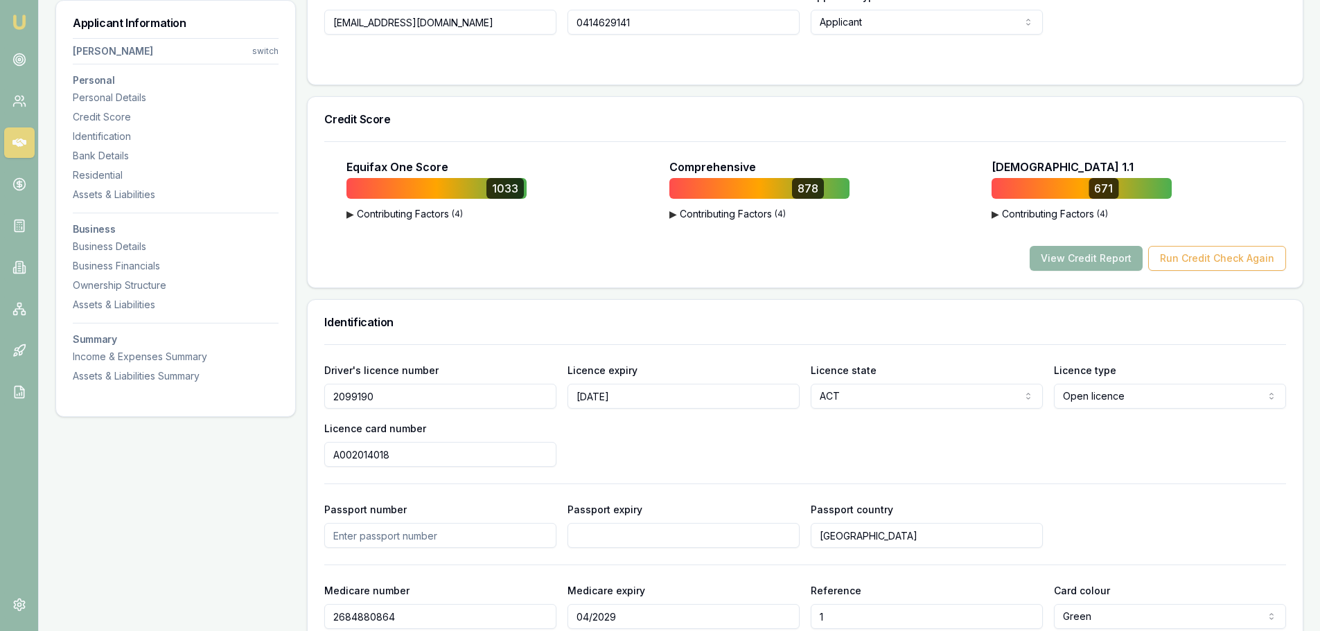
click at [535, 258] on div "View Credit Report Run Credit Check Again" at bounding box center [804, 258] width 961 height 25
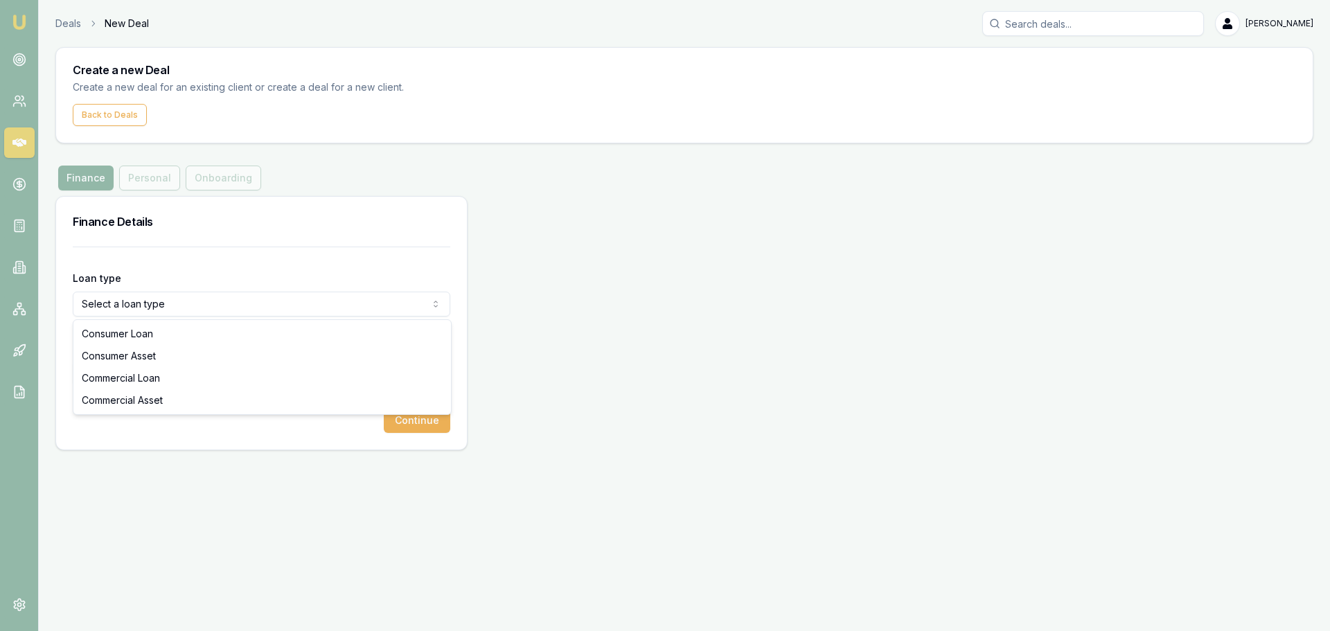
click at [125, 306] on html "Emu Broker Deals New Deal Brad Hearns Toggle Menu Create a new Deal Create a ne…" at bounding box center [665, 315] width 1330 height 631
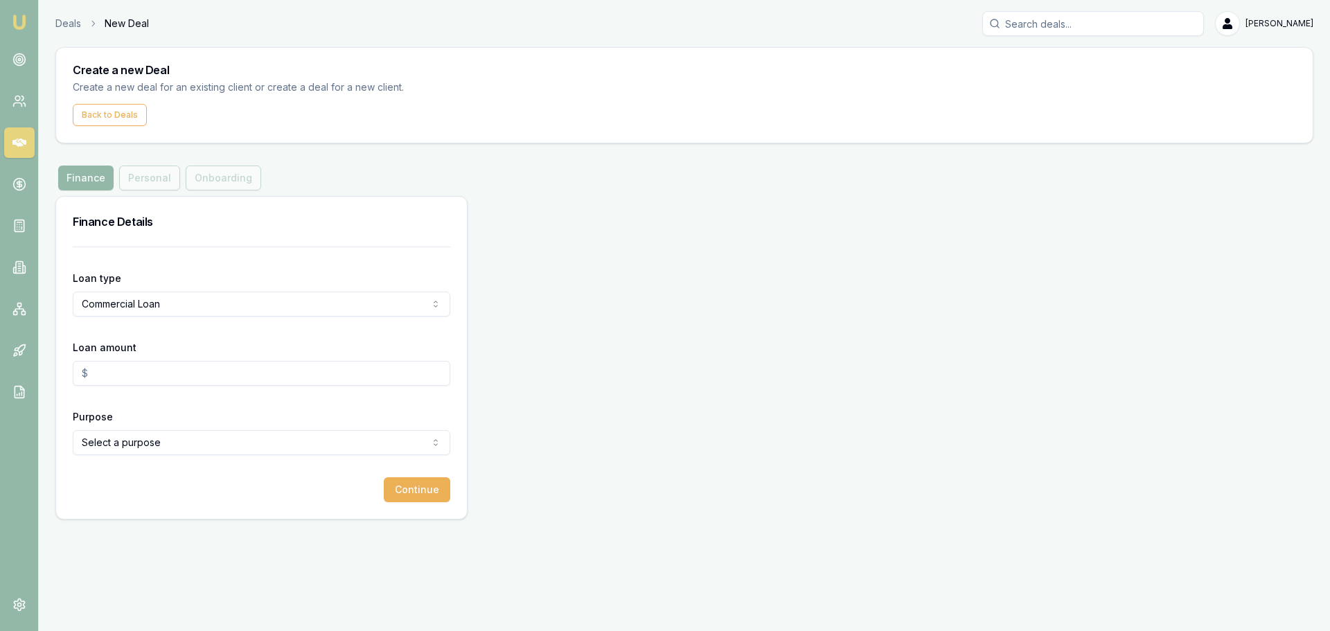
click at [168, 299] on html "Emu Broker Deals New Deal Brad Hearns Toggle Menu Create a new Deal Create a ne…" at bounding box center [665, 315] width 1330 height 631
select select "COMMERCIAL_ASSET"
click at [144, 369] on input "Loan amount" at bounding box center [262, 373] width 378 height 25
drag, startPoint x: 69, startPoint y: 370, endPoint x: 50, endPoint y: 370, distance: 18.7
click at [50, 370] on main "Create a new Deal Create a new deal for an existing client or create a deal for…" at bounding box center [684, 283] width 1291 height 472
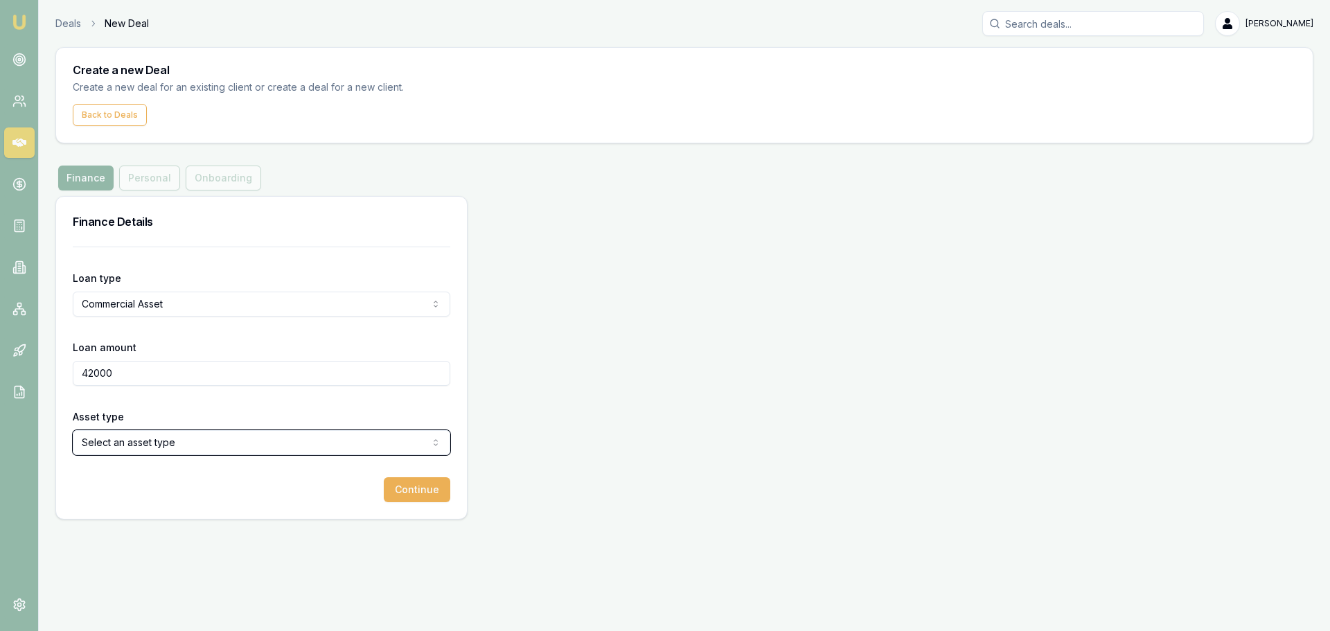
type input "$42,000.00"
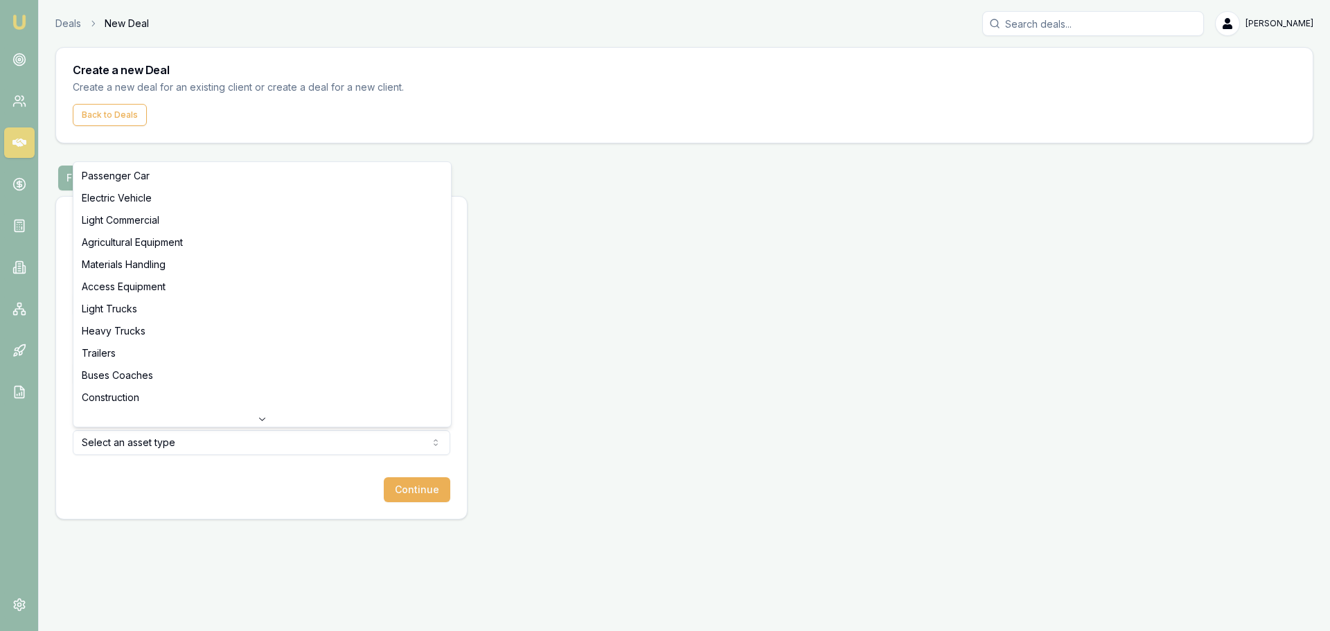
click at [170, 446] on html "Emu Broker Deals New Deal Brad Hearns Toggle Menu Create a new Deal Create a ne…" at bounding box center [665, 315] width 1330 height 631
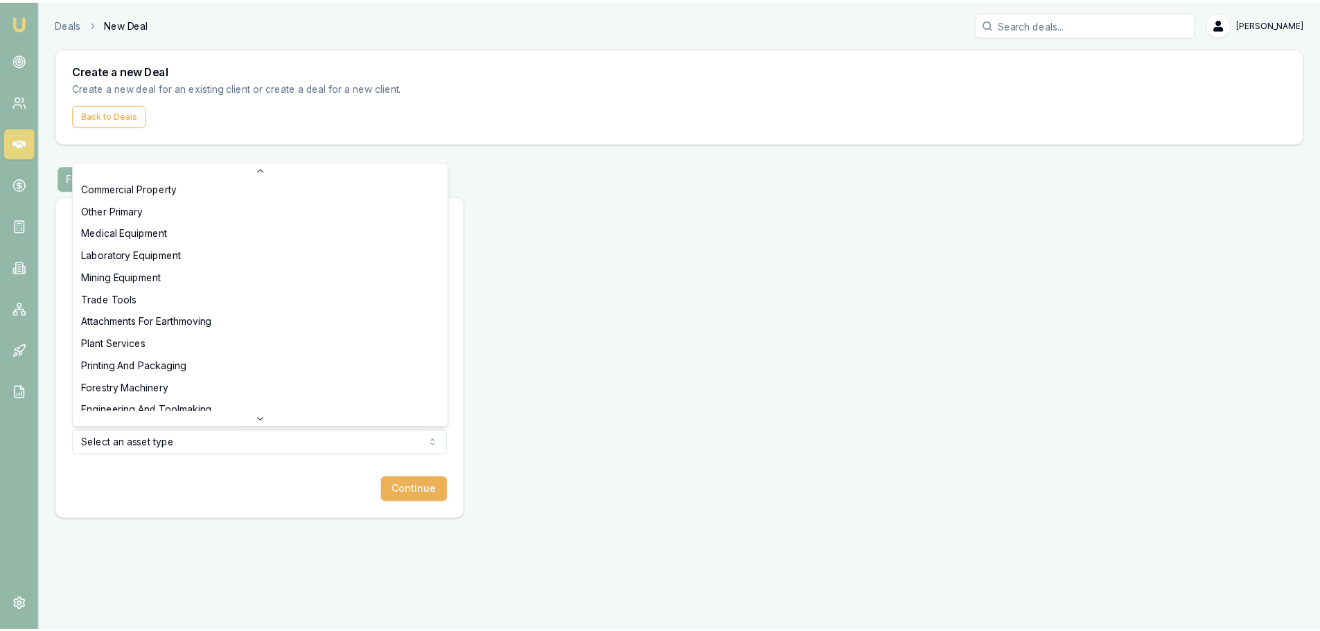
scroll to position [339, 0]
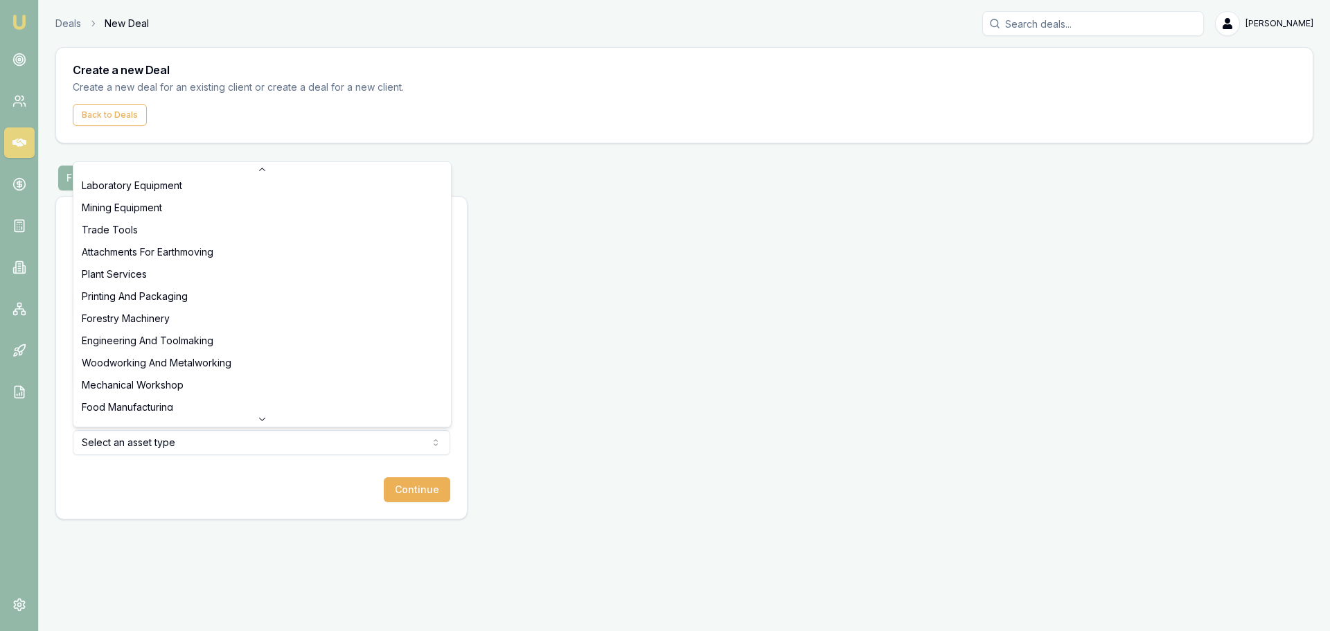
select select "MECHANICAL_WORKSHOP"
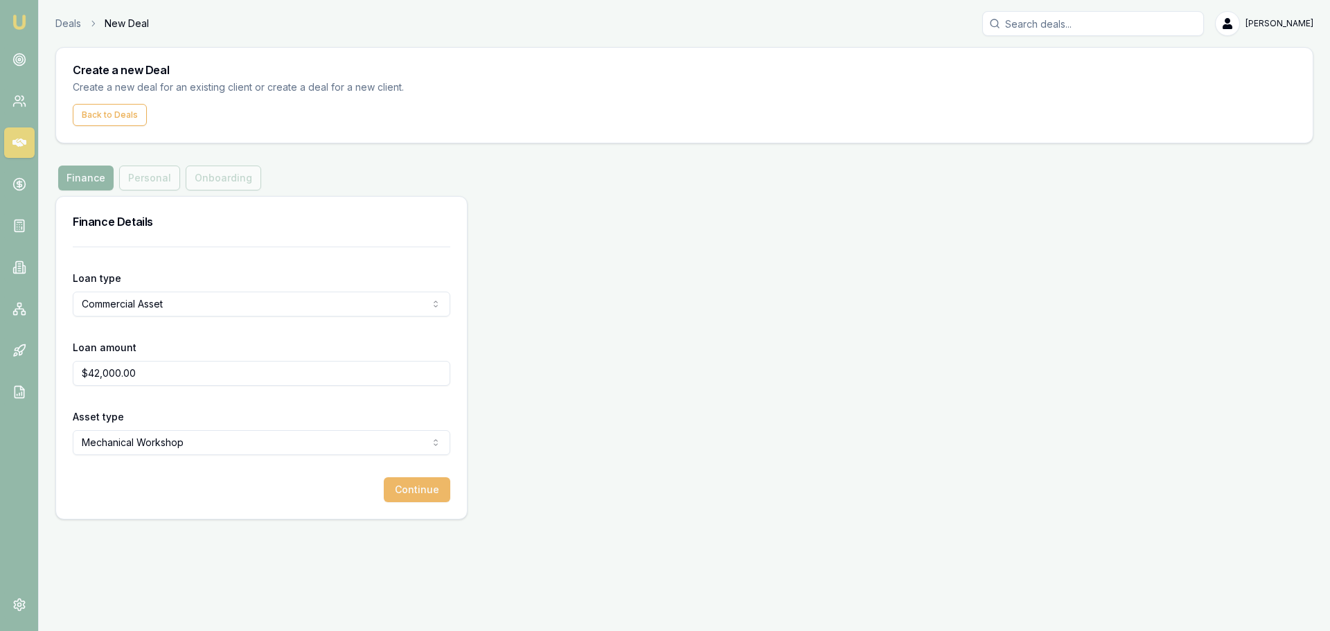
click at [411, 488] on button "Continue" at bounding box center [417, 489] width 66 height 25
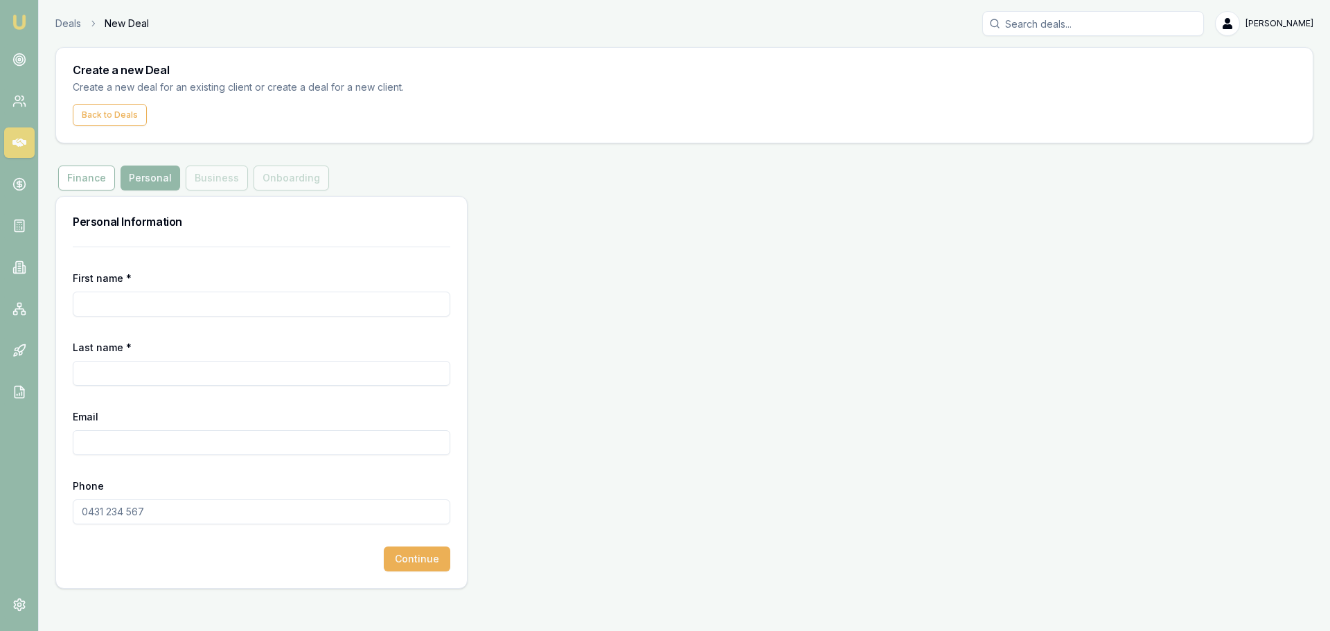
click at [114, 312] on input "First name *" at bounding box center [262, 304] width 378 height 25
type input "Eveline"
type input "Jabarian"
paste input "jjpetroleum@gmail.com"
type input "jjpetroleum@gmail.com"
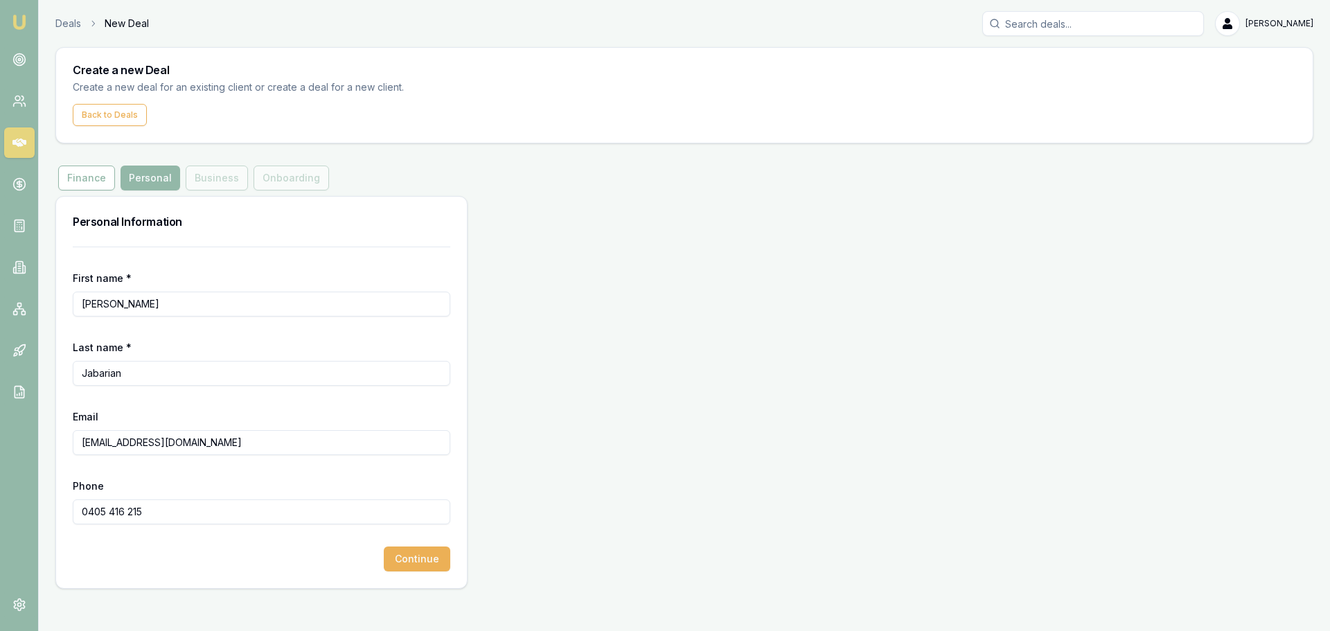
type input "0405 416 215"
click at [186, 289] on div "First name * Eveline" at bounding box center [262, 292] width 378 height 47
click at [405, 560] on button "Continue" at bounding box center [417, 559] width 66 height 25
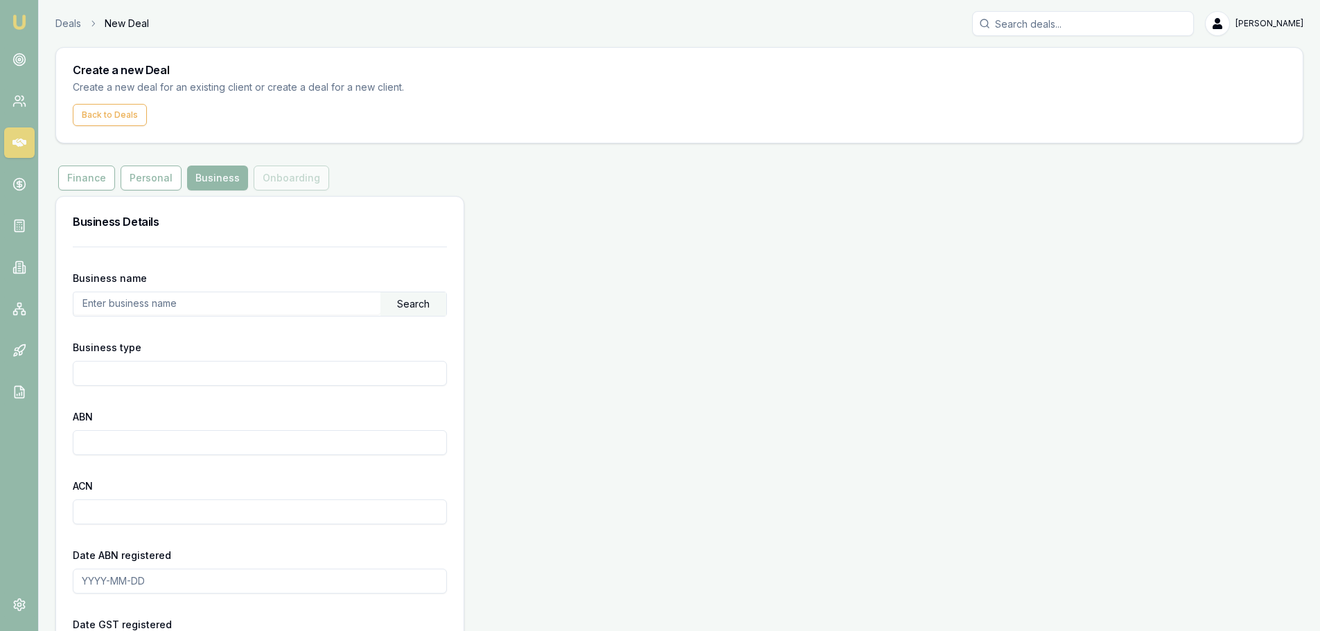
click at [172, 307] on input "text" at bounding box center [226, 303] width 307 height 22
click at [193, 309] on input "text" at bounding box center [226, 303] width 307 height 22
paste input "The Trustee for Jaa Family Trust"
type input "The Trustee for Jaa Family Trust"
click at [402, 308] on div "Search" at bounding box center [413, 304] width 66 height 24
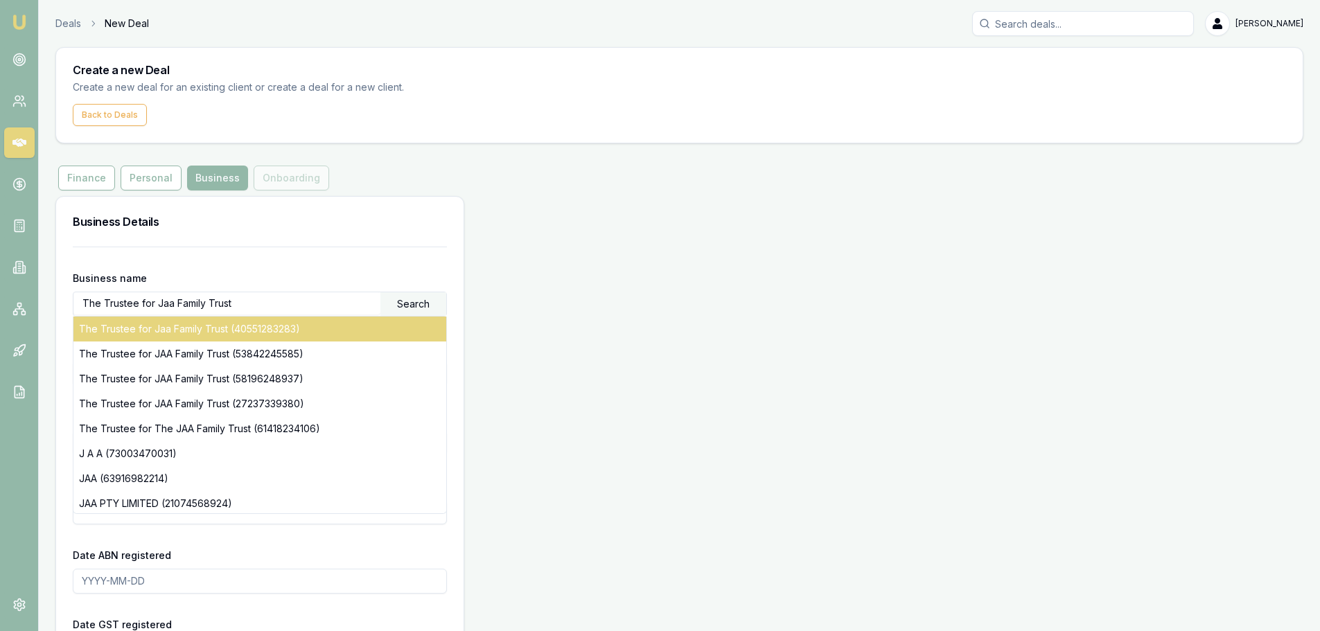
click at [210, 330] on div "The Trustee for Jaa Family Trust (40551283283)" at bounding box center [259, 329] width 373 height 25
type input "Discretionary Trading Trust"
type input "40551283283"
type input "2016-07-01"
type input "2017-07-01"
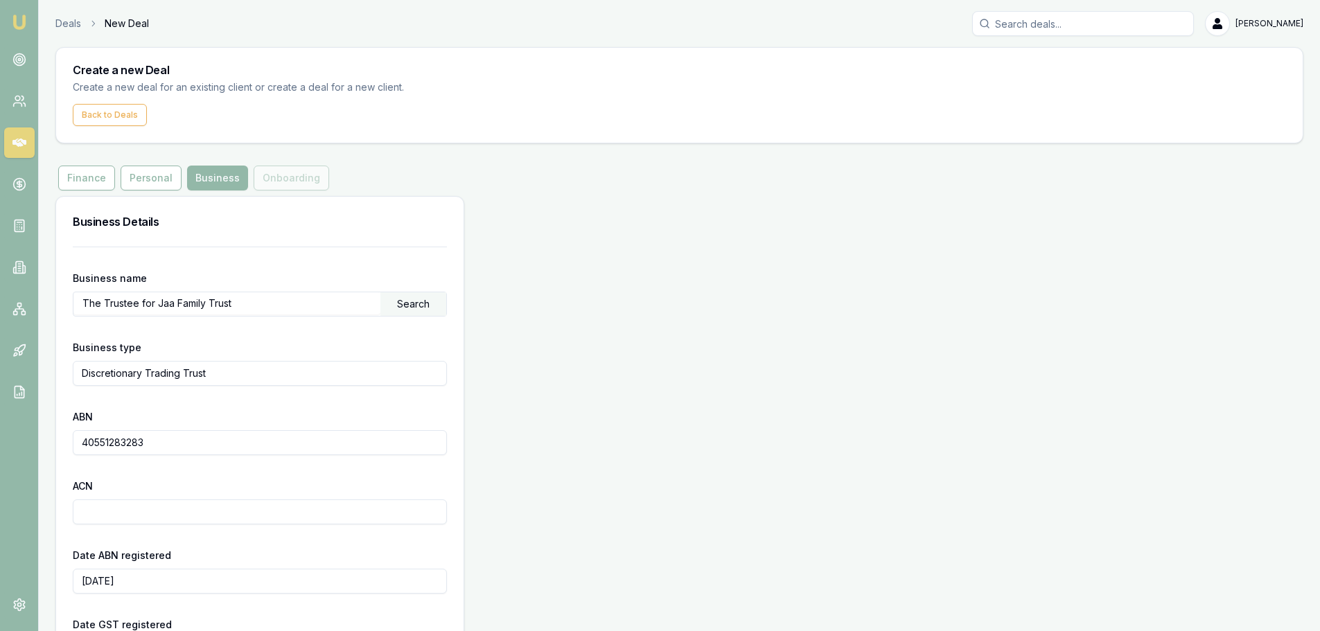
click at [178, 512] on input "ACN" at bounding box center [260, 511] width 374 height 25
paste input "106 353 995"
type input "106 353 995"
click at [173, 465] on form "Business name The Trustee for Jaa Family Trust Search Business type Discretiona…" at bounding box center [260, 591] width 374 height 688
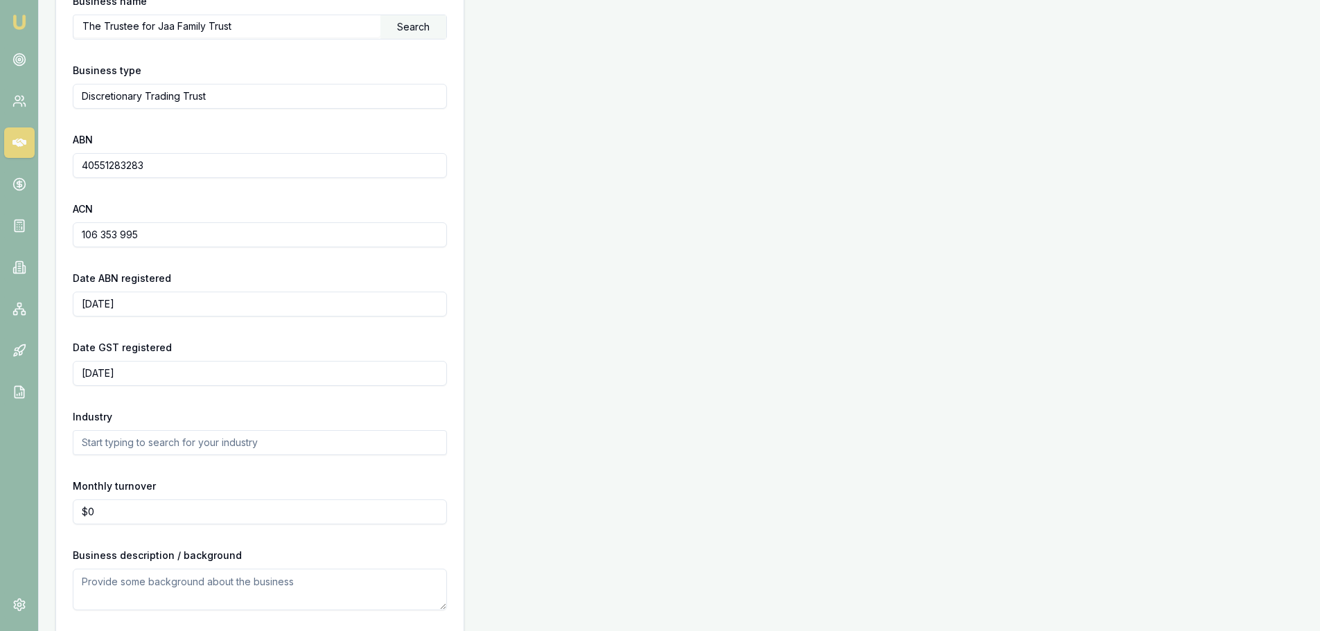
scroll to position [332, 0]
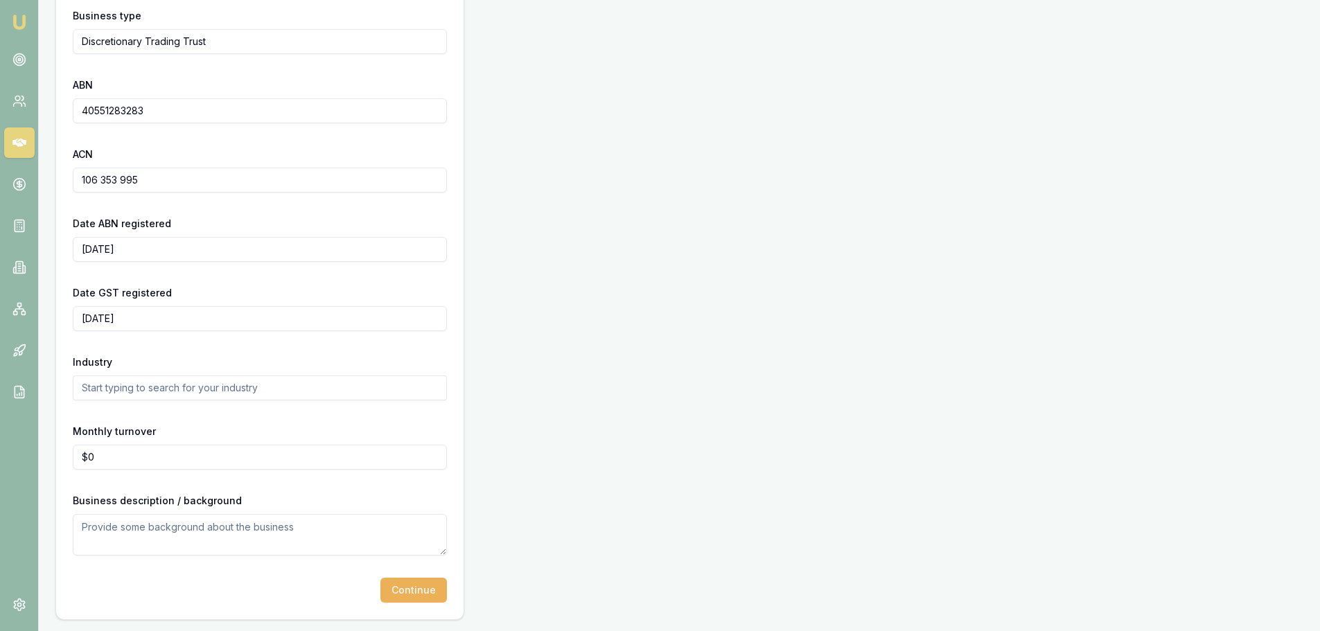
click at [205, 396] on input "text" at bounding box center [260, 387] width 374 height 25
click at [138, 541] on textarea at bounding box center [260, 535] width 374 height 42
paste textarea "J J PETROLEUM (LIVERPOOL) PTY LIMITED"
type textarea "J J PETROLEUM (LIVERPOOL) PTY LIMITED"
click at [416, 589] on button "Continue" at bounding box center [413, 590] width 66 height 25
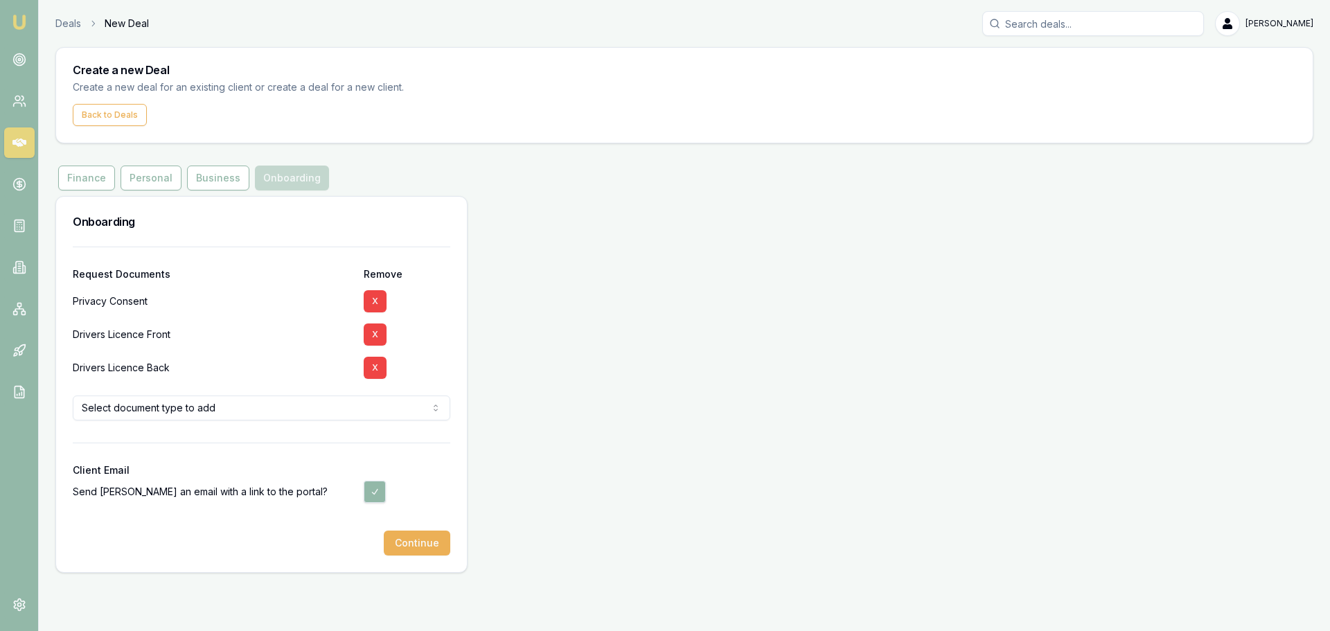
click at [367, 407] on html "Emu Broker Deals New Deal Brad Hearns Toggle Menu Create a new Deal Create a ne…" at bounding box center [665, 315] width 1330 height 631
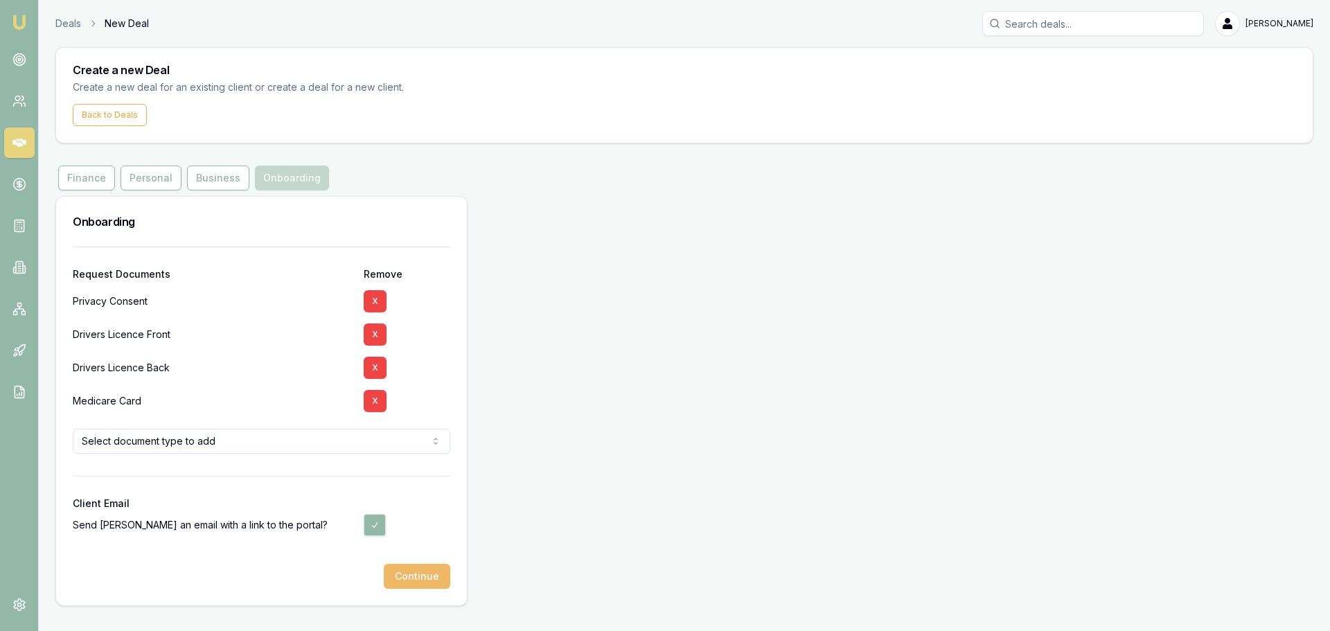
click at [417, 579] on button "Continue" at bounding box center [417, 576] width 66 height 25
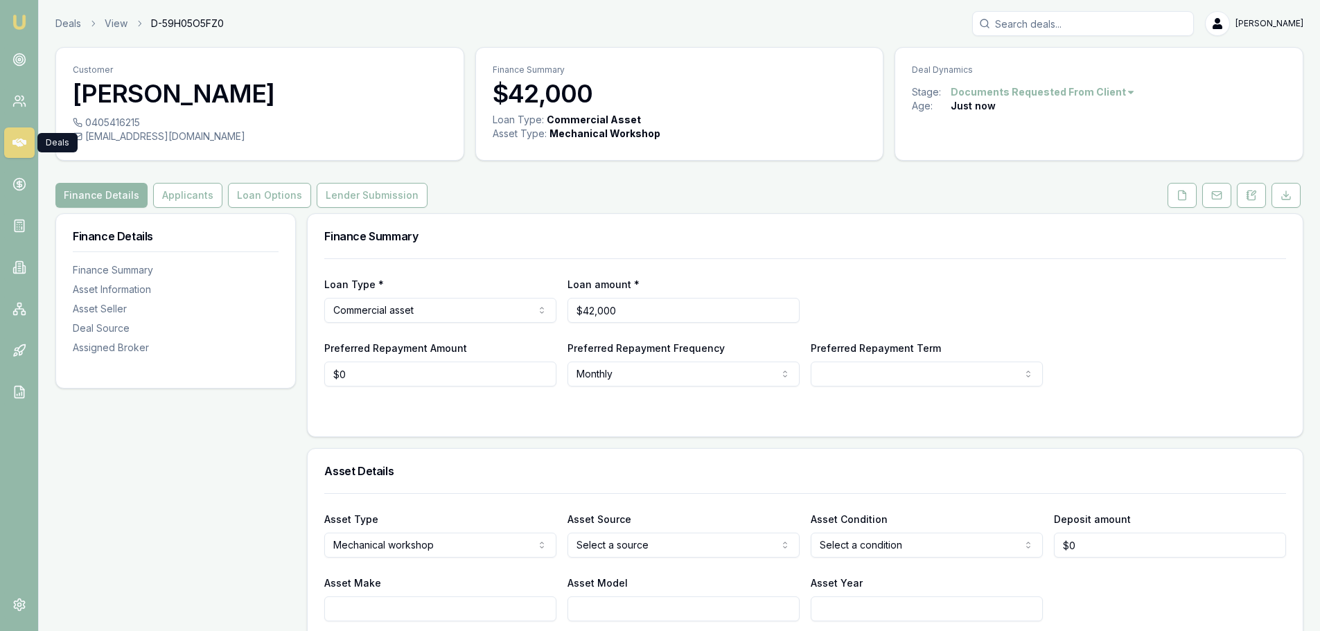
click at [16, 140] on icon at bounding box center [19, 143] width 14 height 8
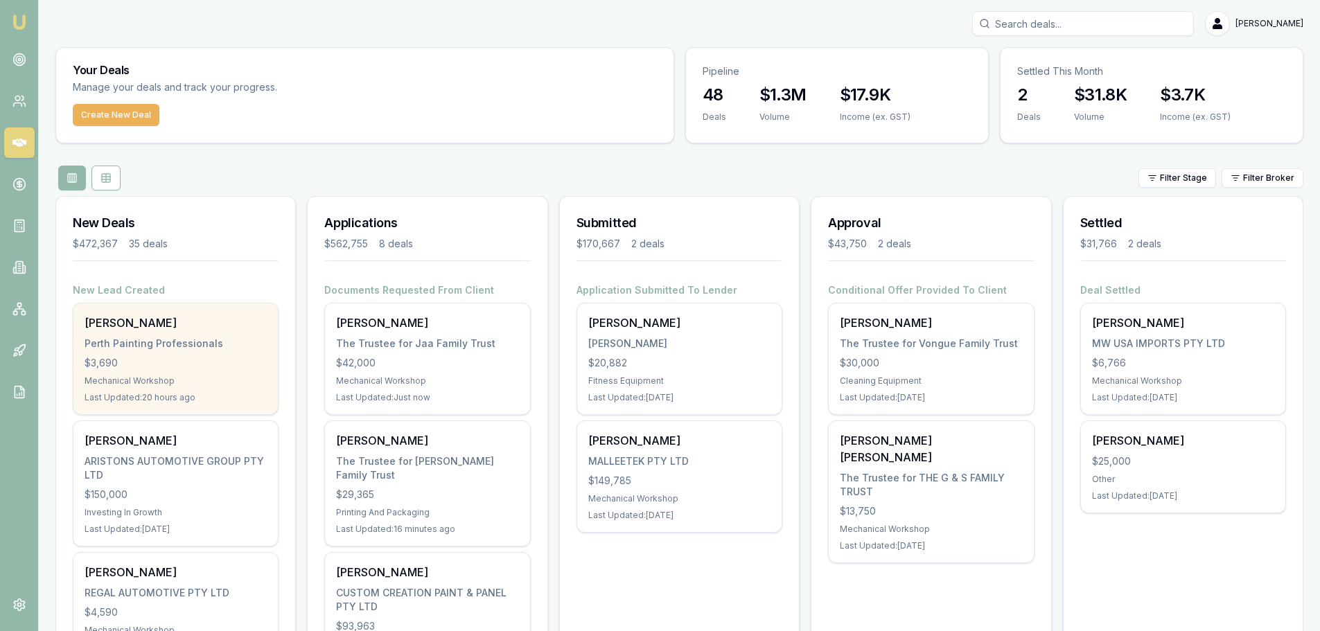
click at [110, 359] on div "$3,690" at bounding box center [176, 363] width 182 height 14
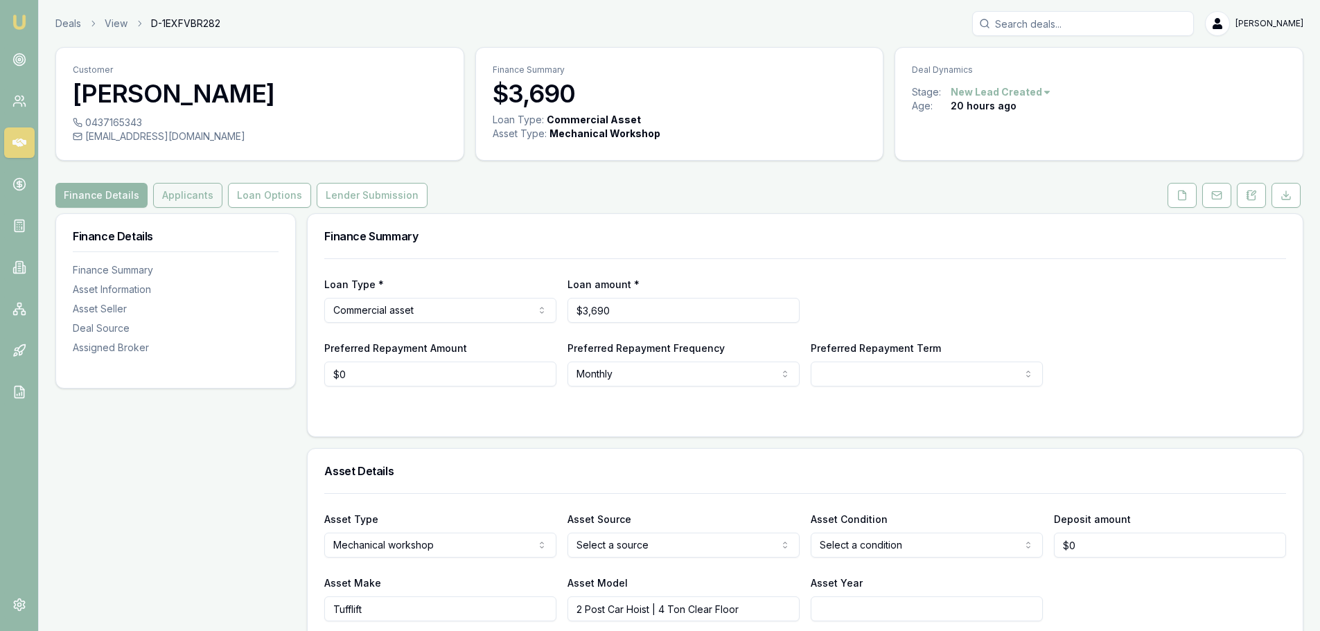
click at [174, 201] on button "Applicants" at bounding box center [187, 195] width 69 height 25
